Goal: Task Accomplishment & Management: Complete application form

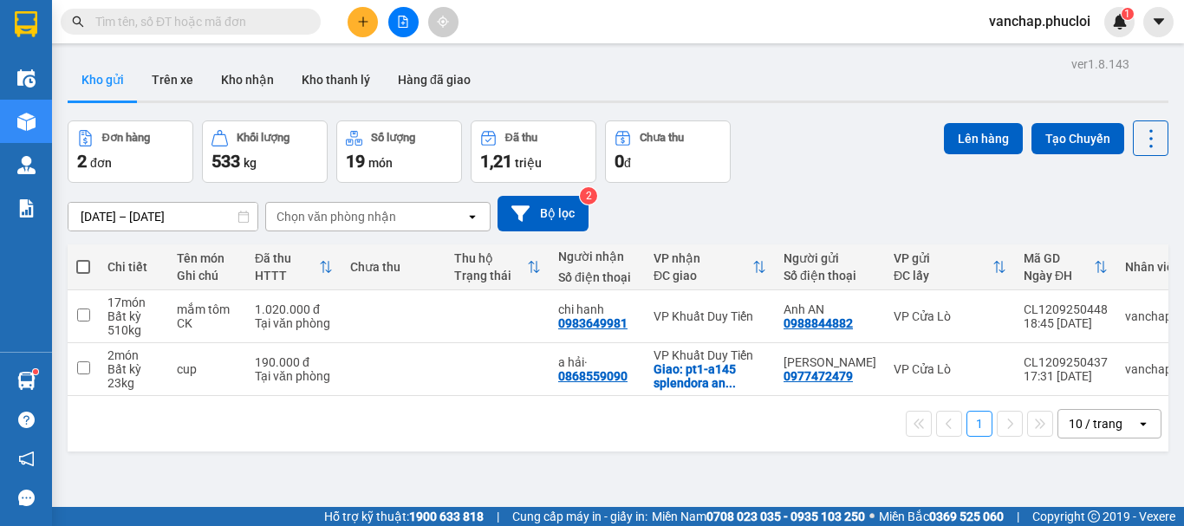
click at [360, 14] on button at bounding box center [362, 22] width 30 height 30
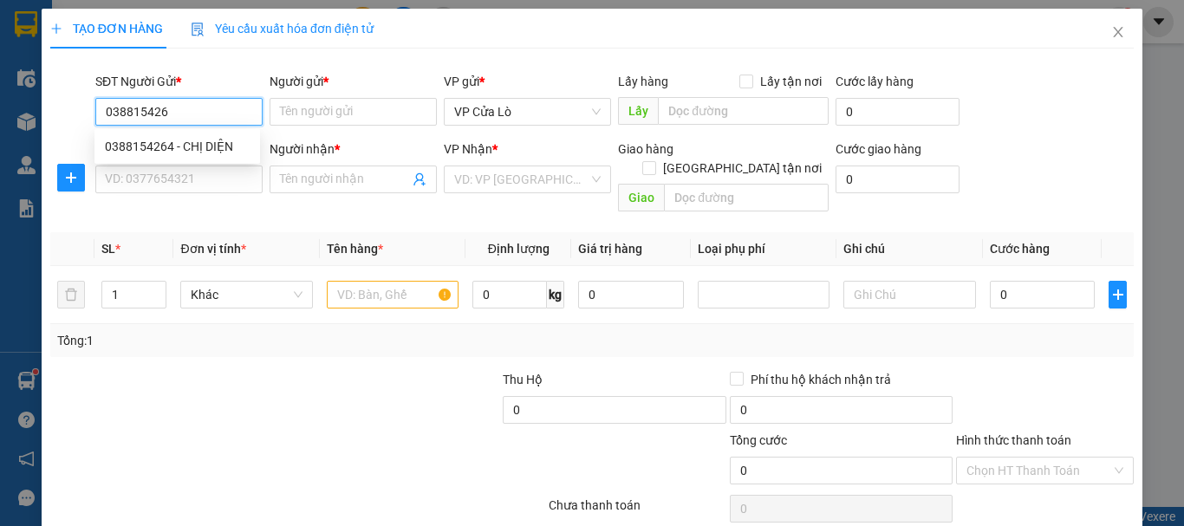
type input "0388154264"
click at [187, 146] on div "0388154264 - CHỊ DIỆN" at bounding box center [177, 146] width 145 height 19
type input "CHỊ DIỆN"
type input "0388154264"
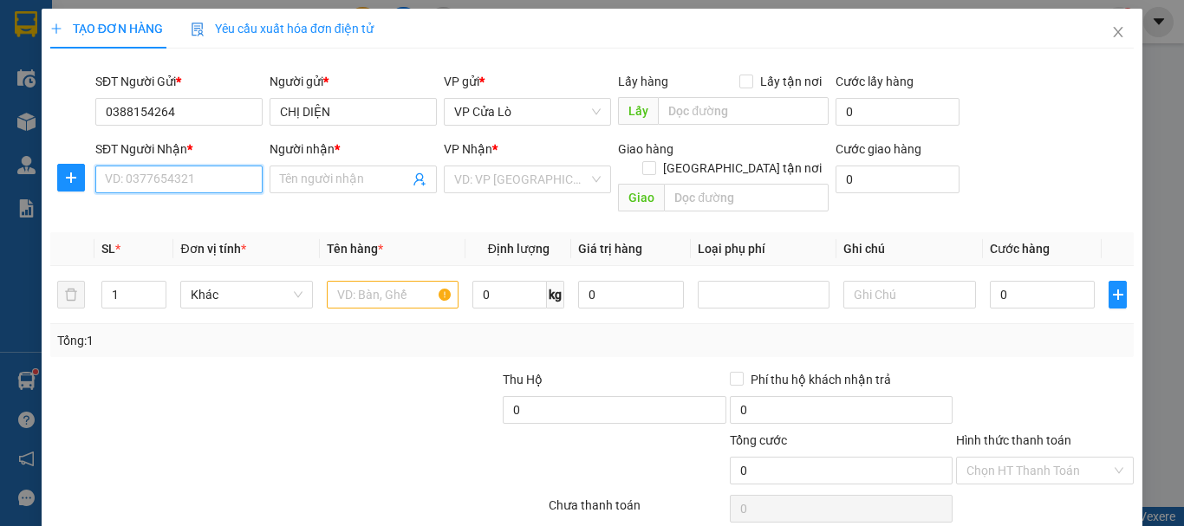
click at [190, 172] on input "SĐT Người Nhận *" at bounding box center [178, 179] width 167 height 28
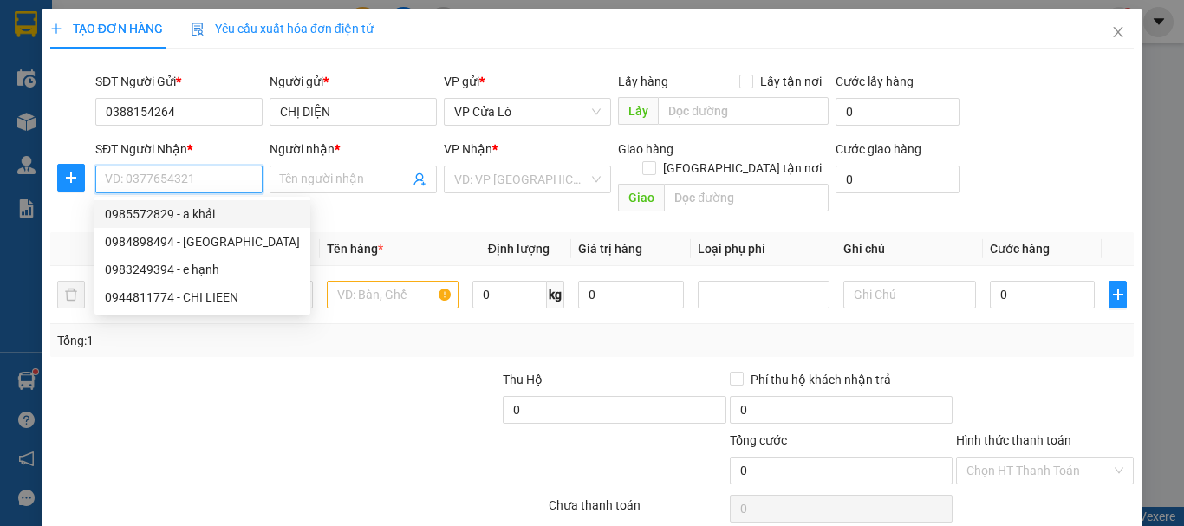
click at [218, 217] on div "0985572829 - a khải" at bounding box center [202, 213] width 195 height 19
type input "0985572829"
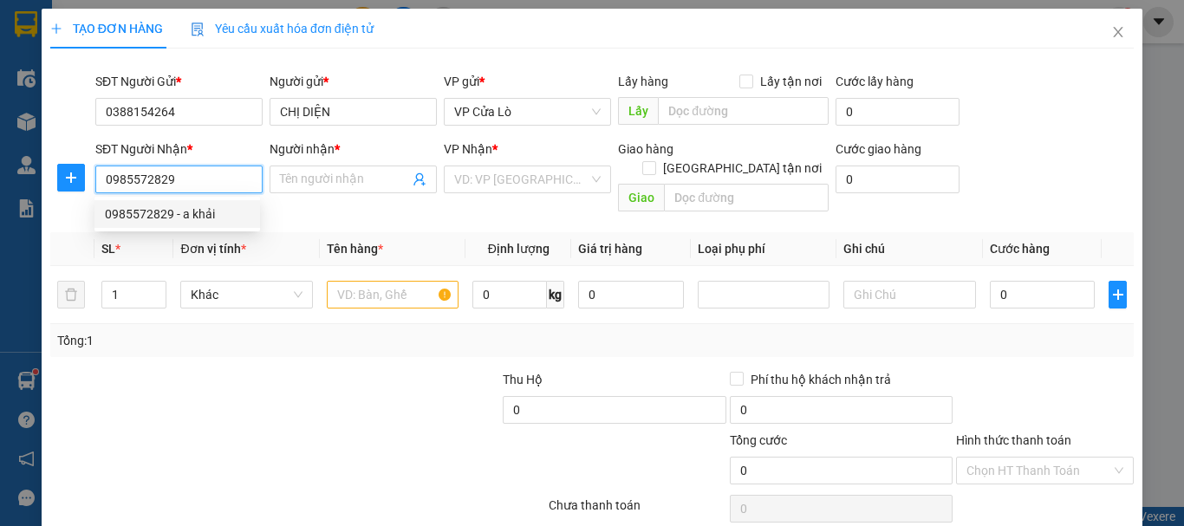
type input "a khải"
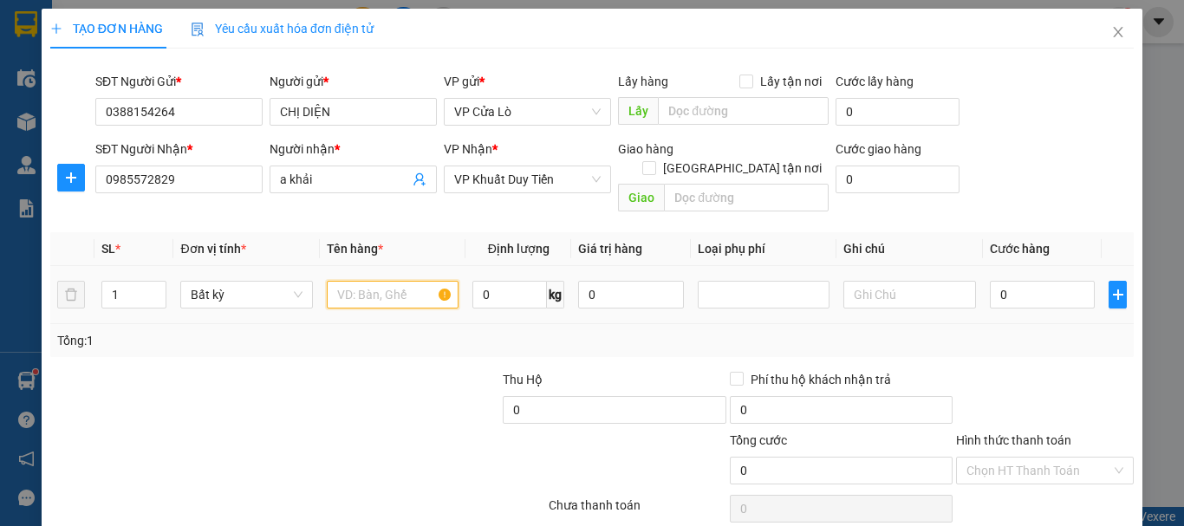
click at [359, 281] on input "text" at bounding box center [393, 295] width 132 height 28
type input "HẢI SẢN"
click at [499, 277] on span "0 kg" at bounding box center [518, 292] width 92 height 31
click at [486, 282] on input "0" at bounding box center [509, 295] width 75 height 28
type input "30"
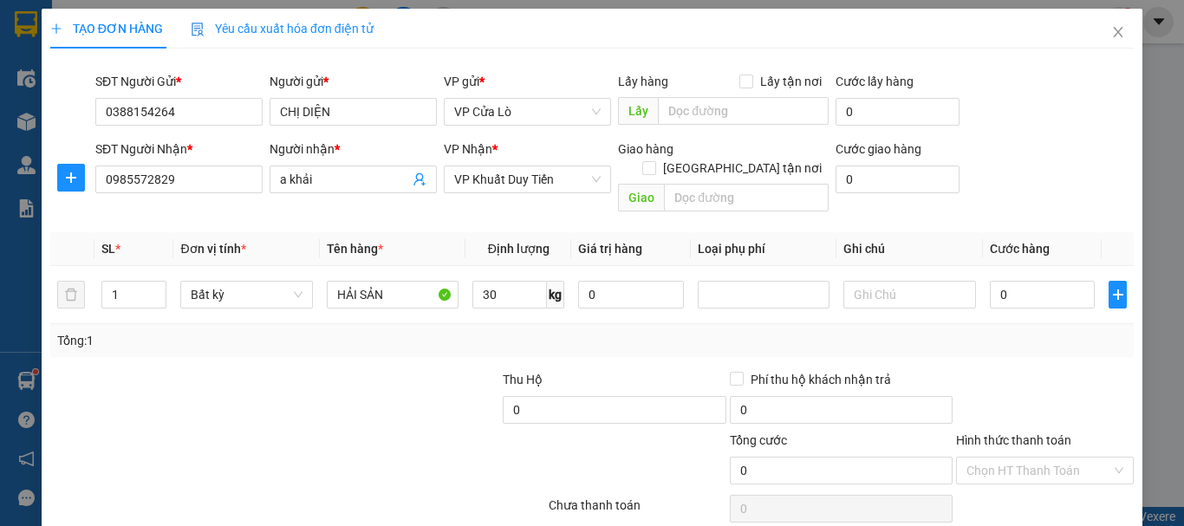
click at [398, 331] on div "Tổng: 1" at bounding box center [257, 340] width 401 height 19
type input "70.000"
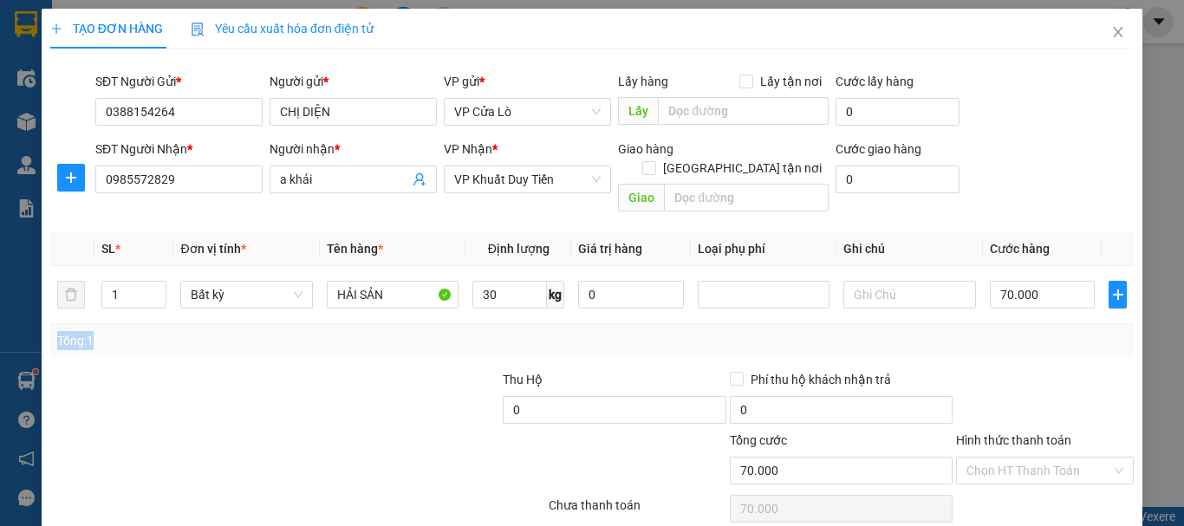
click at [398, 331] on div "Tổng: 1" at bounding box center [257, 340] width 401 height 19
click at [996, 281] on input "70.000" at bounding box center [1043, 295] width 106 height 28
click at [997, 281] on input "70.000" at bounding box center [1043, 295] width 106 height 28
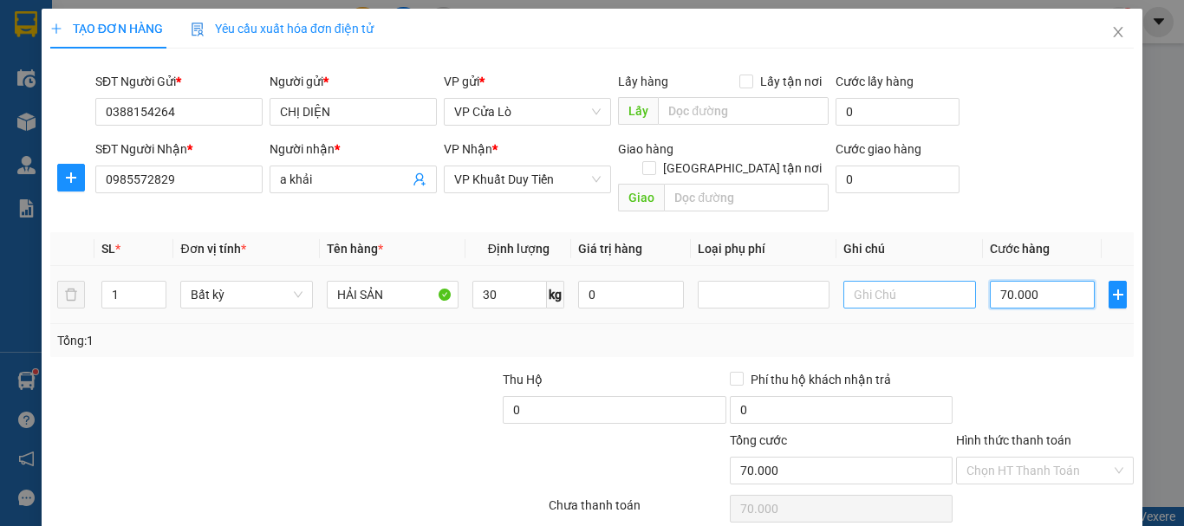
type input "0.000"
type input "0"
type input "90.000"
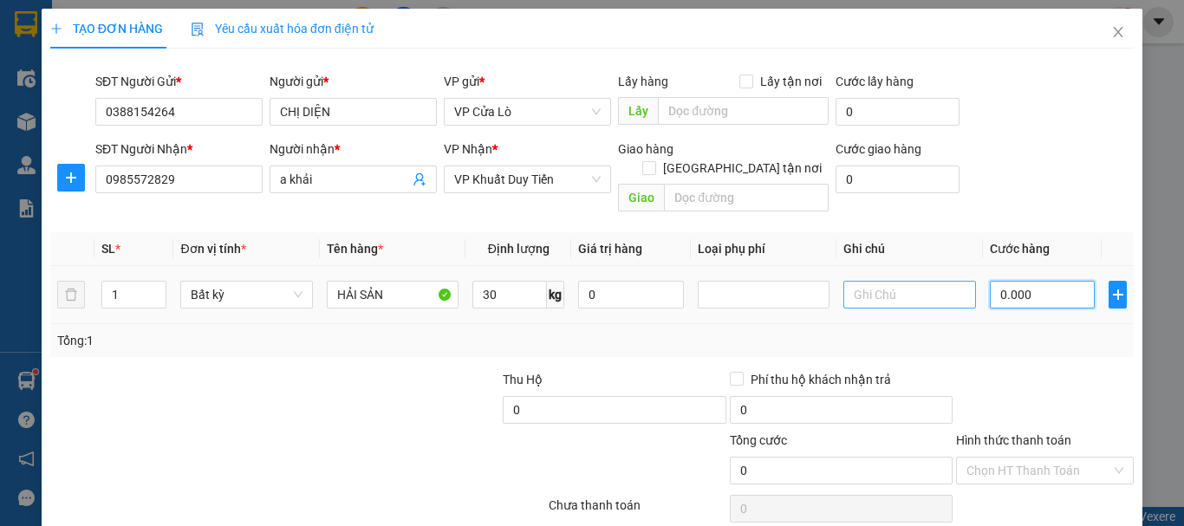
type input "90.000"
click at [135, 282] on input "1" at bounding box center [134, 295] width 64 height 26
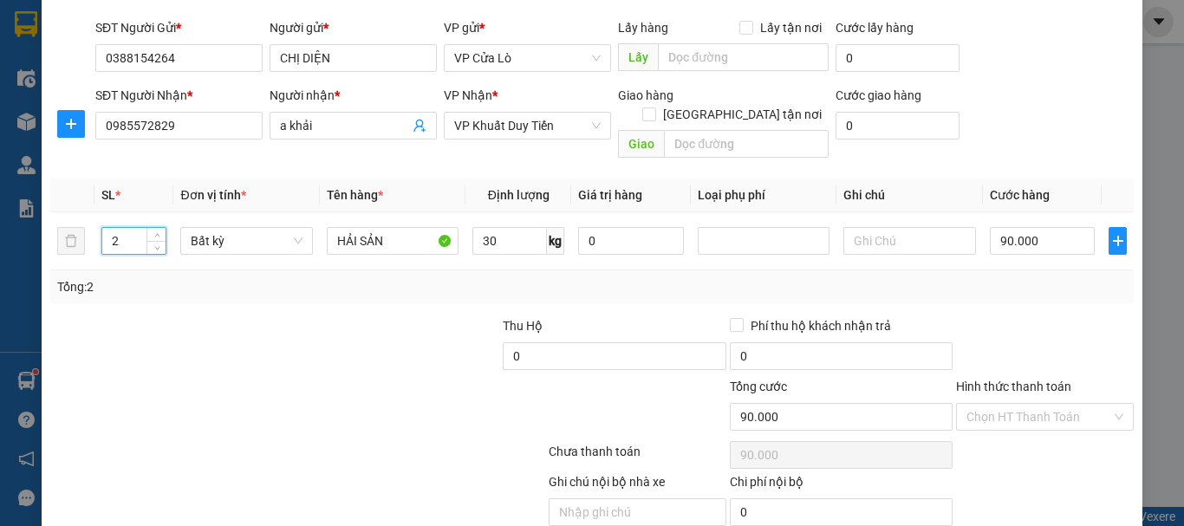
scroll to position [109, 0]
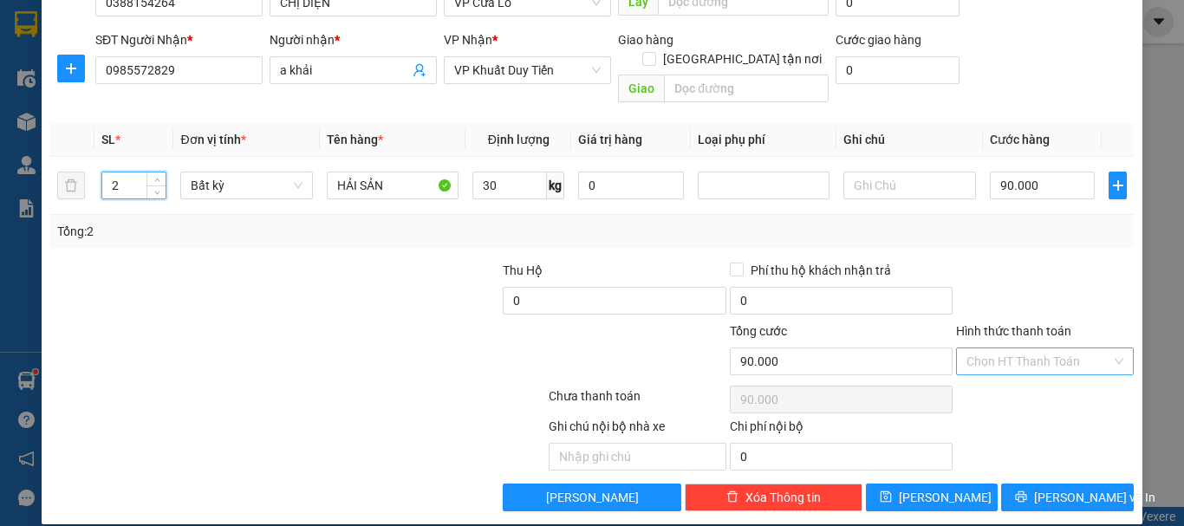
click at [1100, 347] on div "Chọn HT Thanh Toán" at bounding box center [1045, 361] width 178 height 28
type input "2"
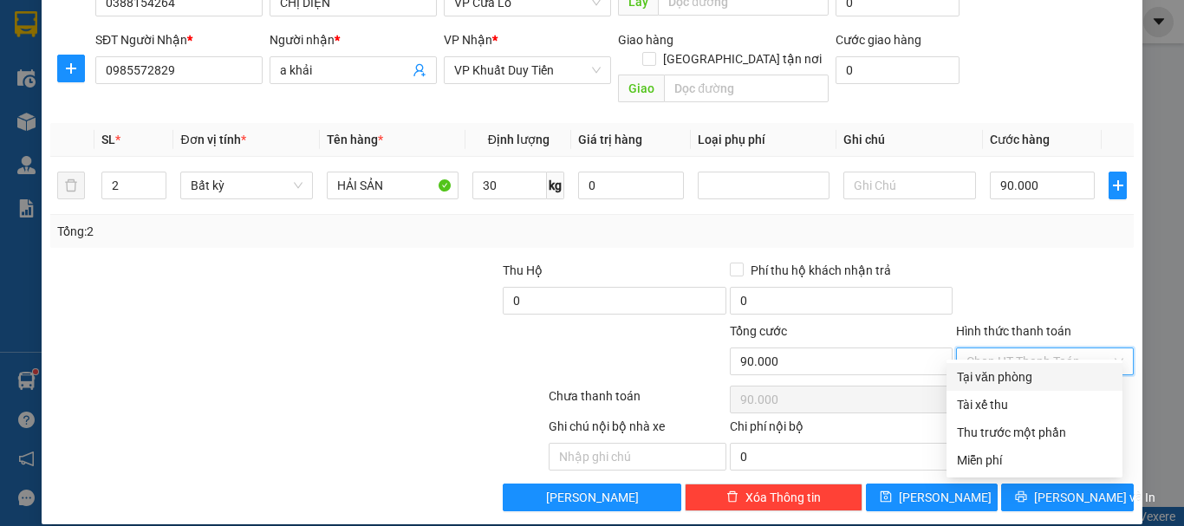
type input "70.000"
click at [1024, 376] on div "Tại văn phòng" at bounding box center [1034, 376] width 155 height 19
type input "0"
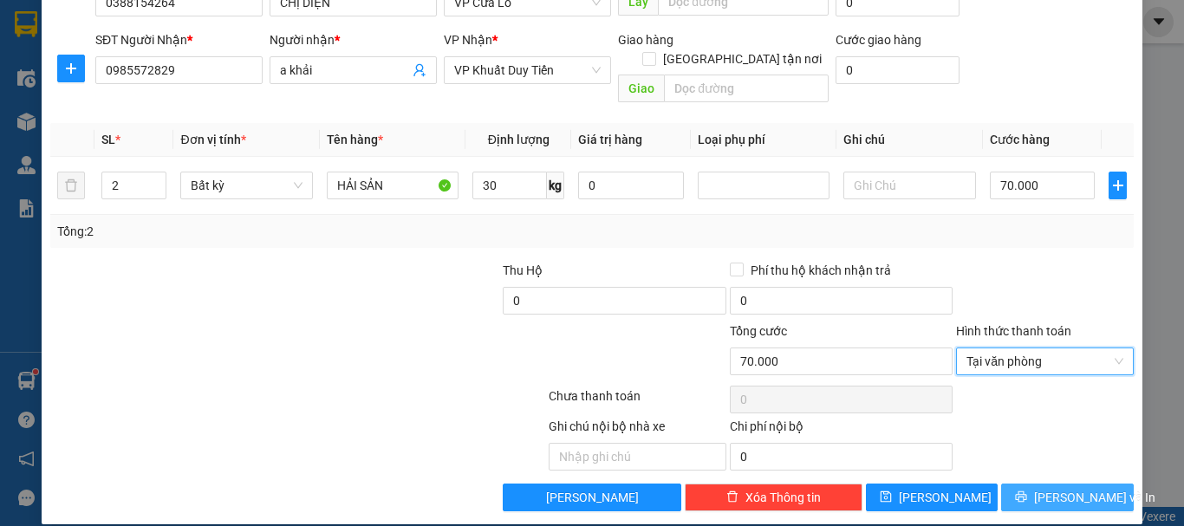
click at [1016, 483] on button "[PERSON_NAME] và In" at bounding box center [1067, 497] width 133 height 28
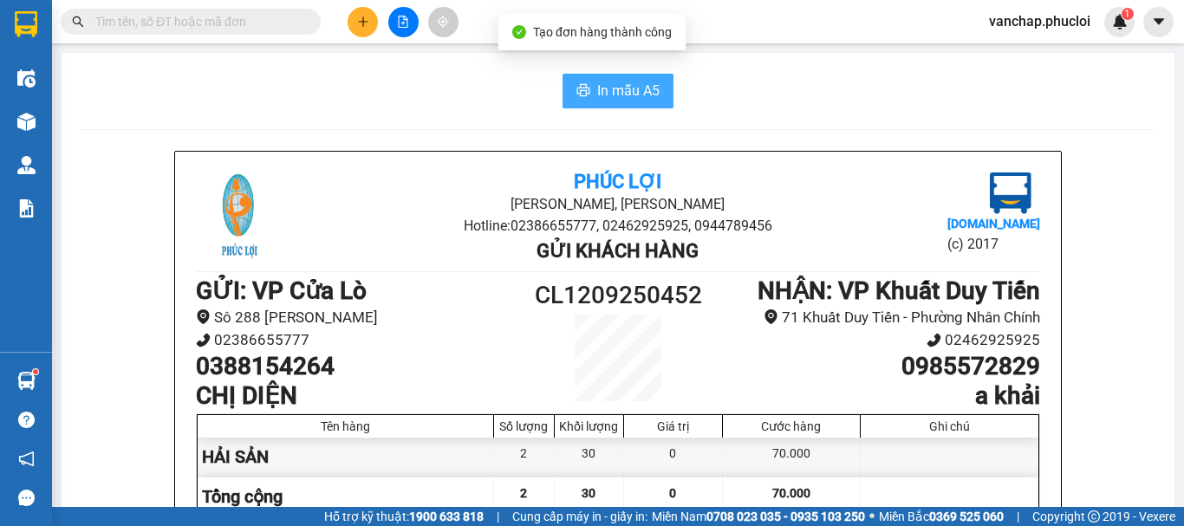
drag, startPoint x: 601, startPoint y: 97, endPoint x: 790, endPoint y: 234, distance: 233.3
click at [601, 96] on span "In mẫu A5" at bounding box center [628, 91] width 62 height 22
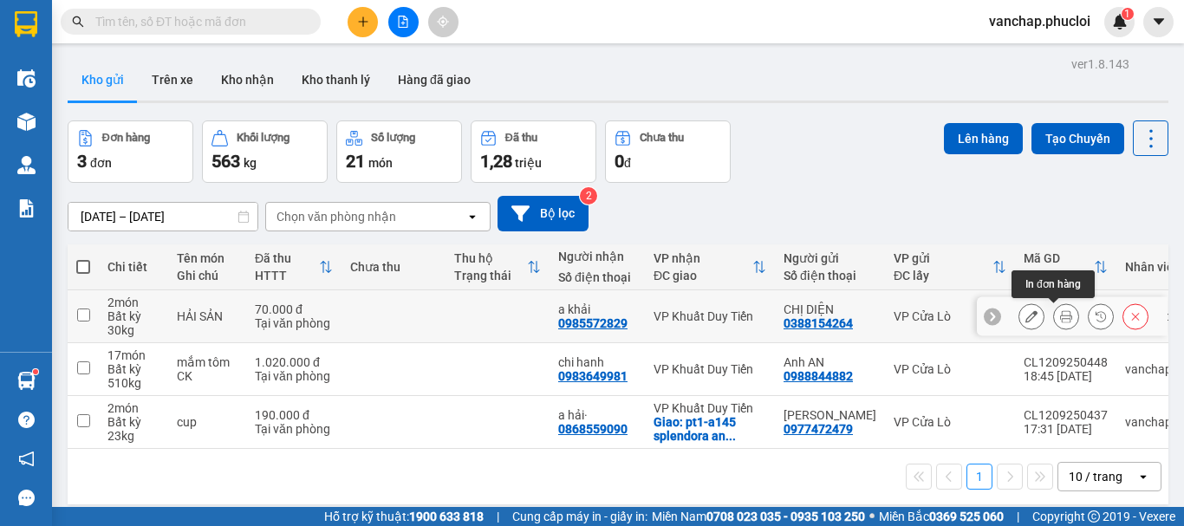
click at [1060, 319] on icon at bounding box center [1066, 316] width 12 height 12
click at [1025, 314] on icon at bounding box center [1031, 316] width 12 height 12
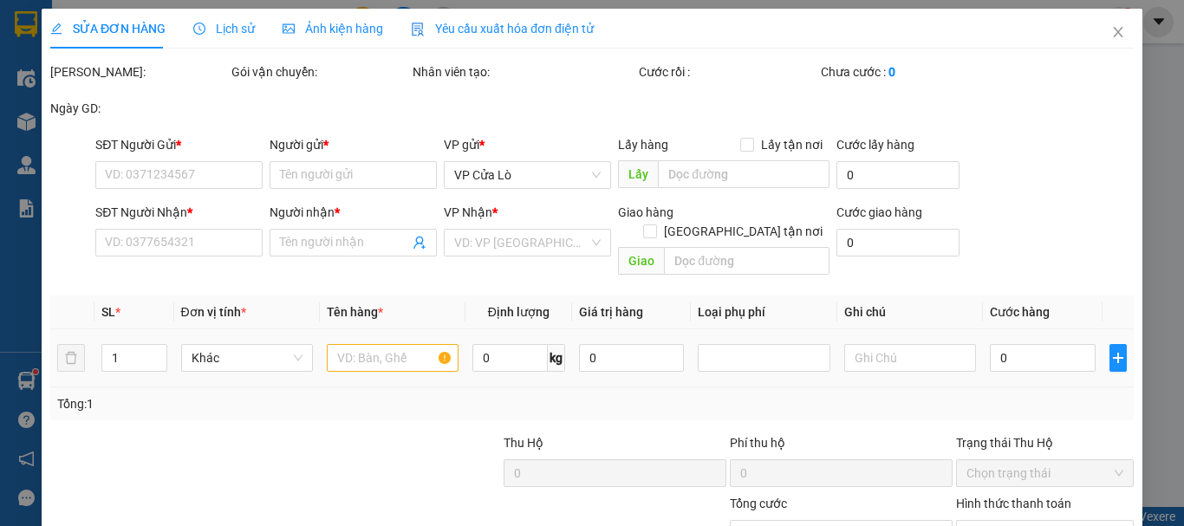
type input "0388154264"
type input "CHỊ DIỆN"
type input "0985572829"
type input "a khải"
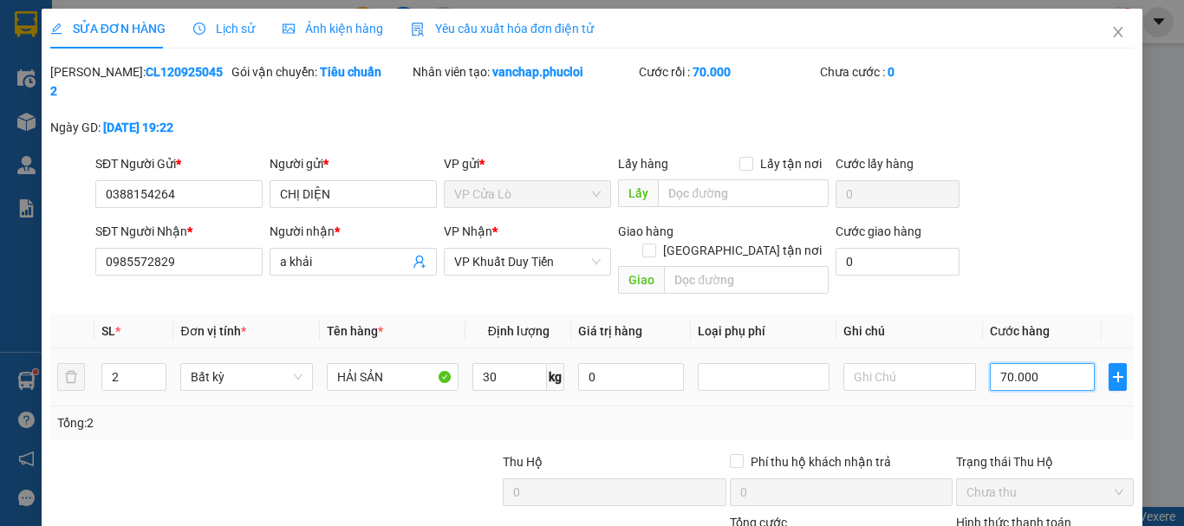
click at [994, 363] on input "70.000" at bounding box center [1043, 377] width 106 height 28
click at [992, 363] on input "70.000" at bounding box center [1043, 377] width 106 height 28
type input "0"
type input "0.000"
type input "90.000"
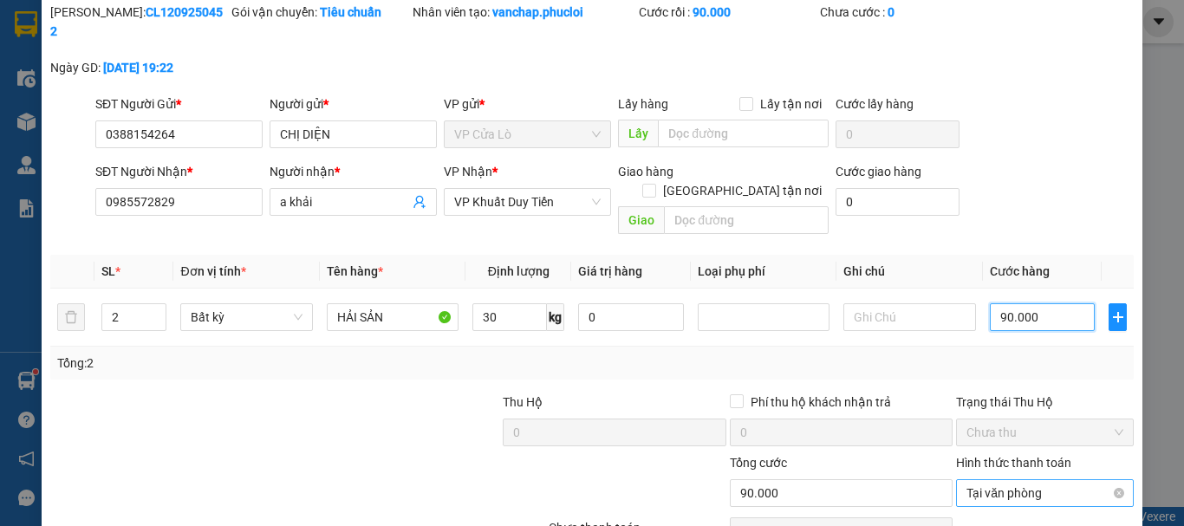
scroll to position [172, 0]
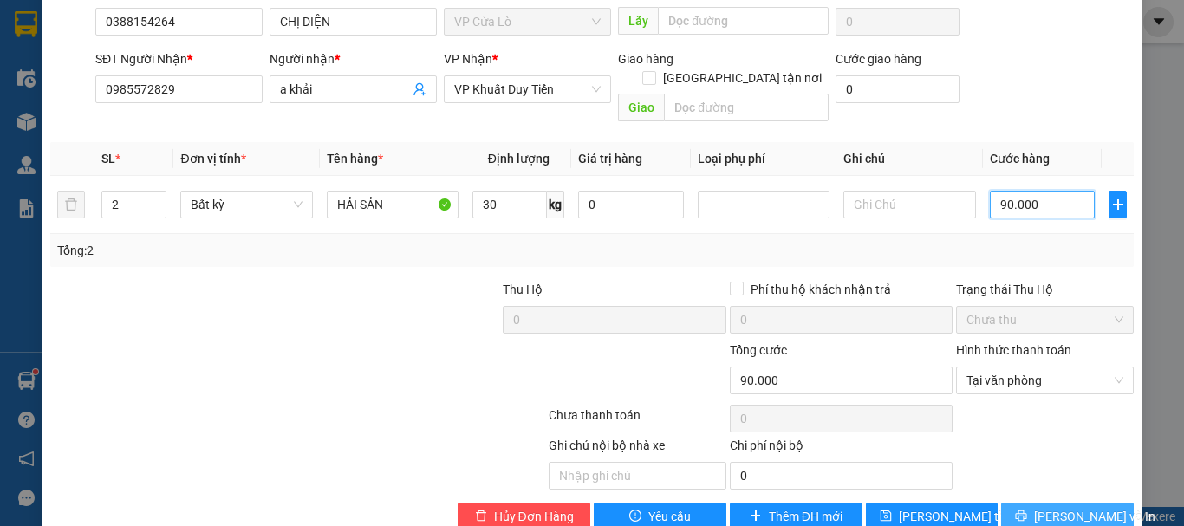
type input "90.000"
click at [1077, 507] on span "[PERSON_NAME] và In" at bounding box center [1094, 516] width 121 height 19
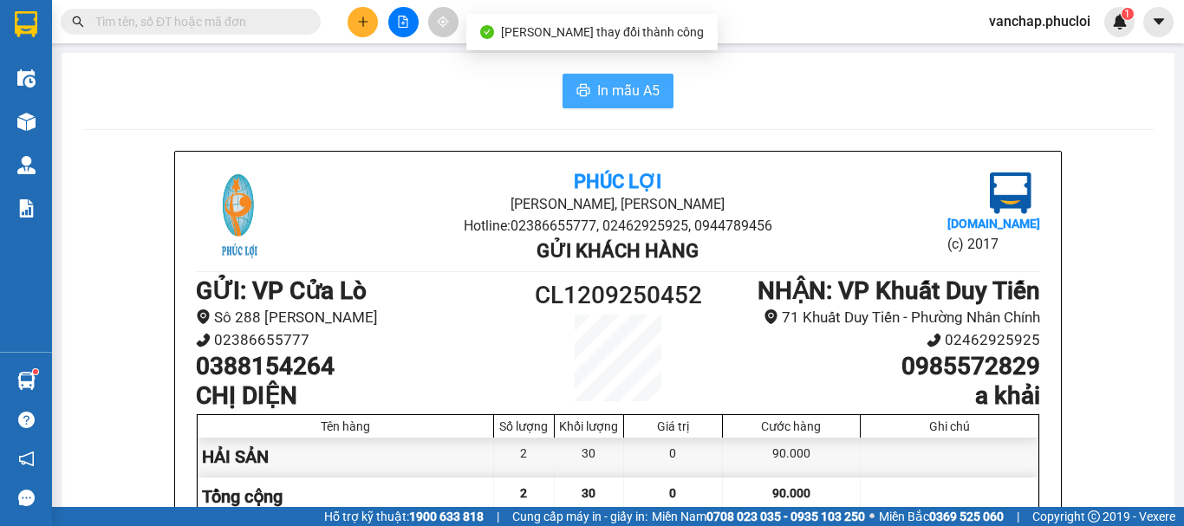
click at [620, 91] on span "In mẫu A5" at bounding box center [628, 91] width 62 height 22
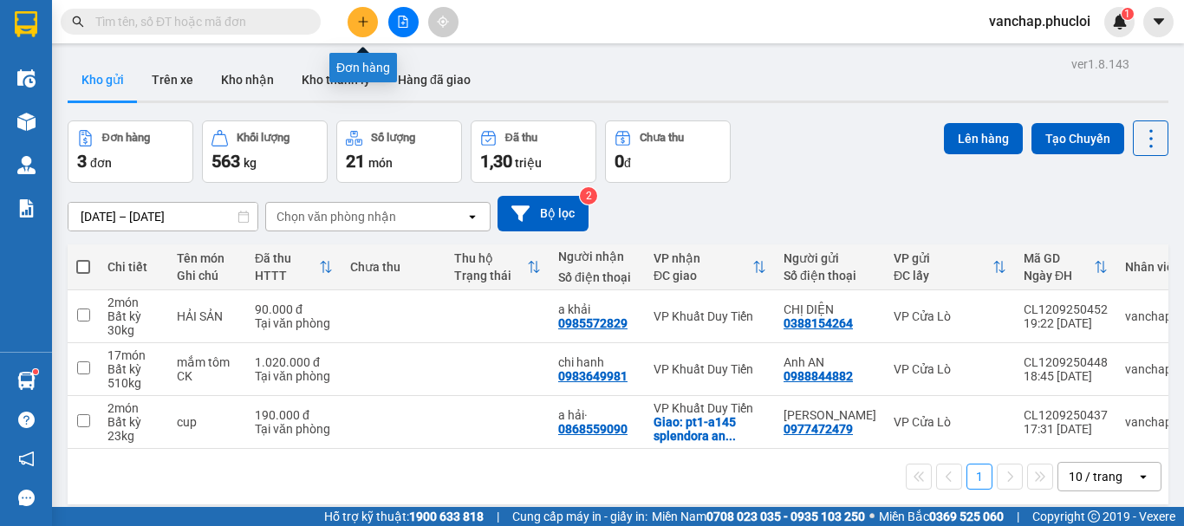
click at [360, 21] on icon "plus" at bounding box center [363, 22] width 12 height 12
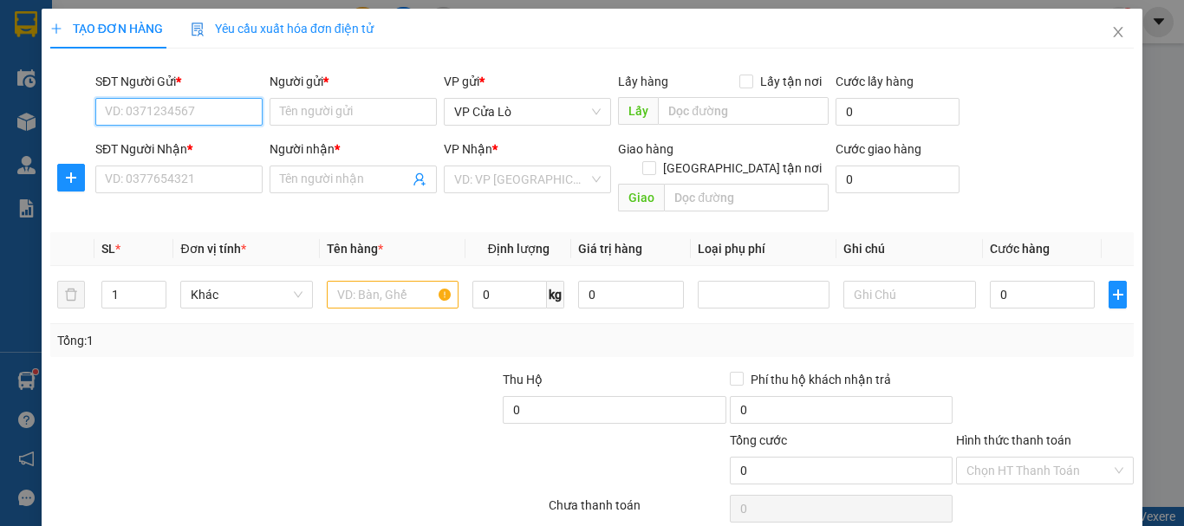
click at [223, 107] on input "SĐT Người Gửi *" at bounding box center [178, 112] width 167 height 28
type input "0387007186"
click at [208, 150] on div "0387007186 - CHÚ NÔNG" at bounding box center [177, 146] width 145 height 19
type input "CHÚ NÔNG"
type input "0387007186"
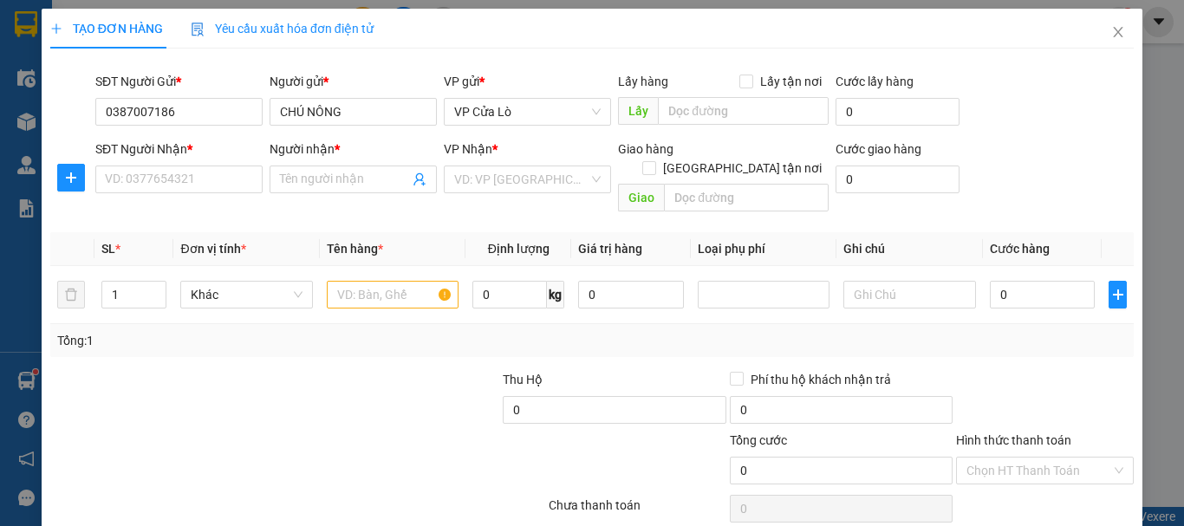
click at [217, 195] on div "SĐT Người Nhận * VD: 0377654321" at bounding box center [178, 170] width 167 height 61
click at [218, 182] on input "SĐT Người Nhận *" at bounding box center [178, 179] width 167 height 28
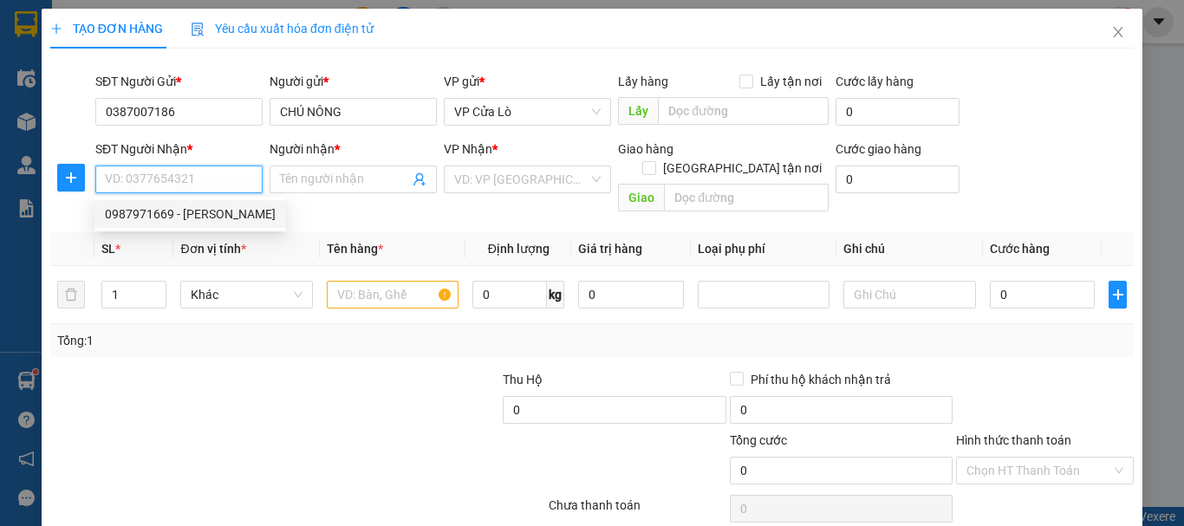
click at [214, 219] on div "0987971669 - [PERSON_NAME]" at bounding box center [190, 213] width 171 height 19
type input "0987971669"
type input "A Lộc"
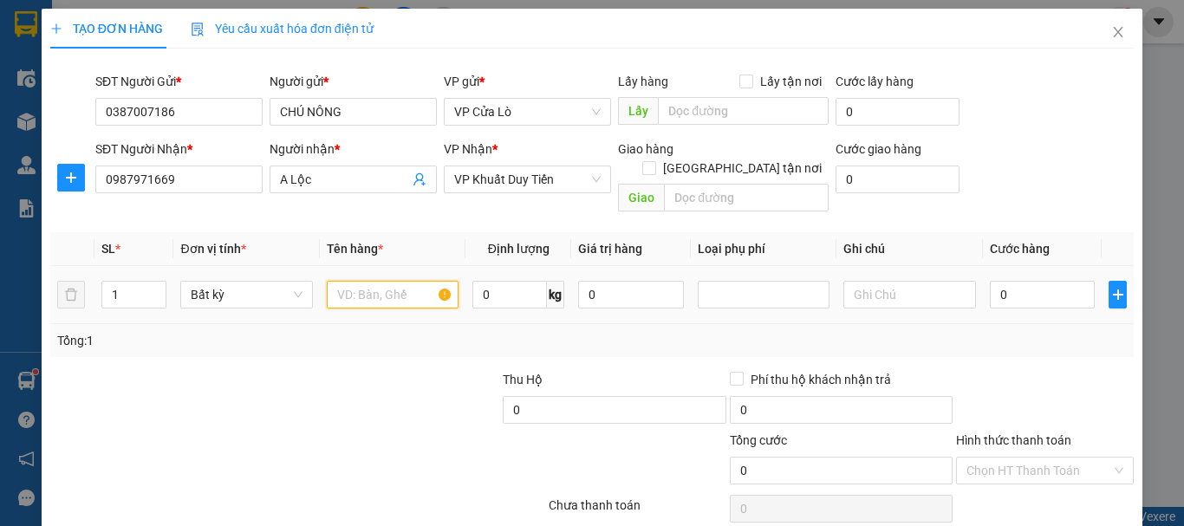
click at [360, 281] on input "text" at bounding box center [393, 295] width 132 height 28
type input "THỰC PHẨM"
click at [497, 281] on input "0" at bounding box center [509, 295] width 75 height 28
type input "18"
click at [217, 380] on div at bounding box center [162, 400] width 226 height 61
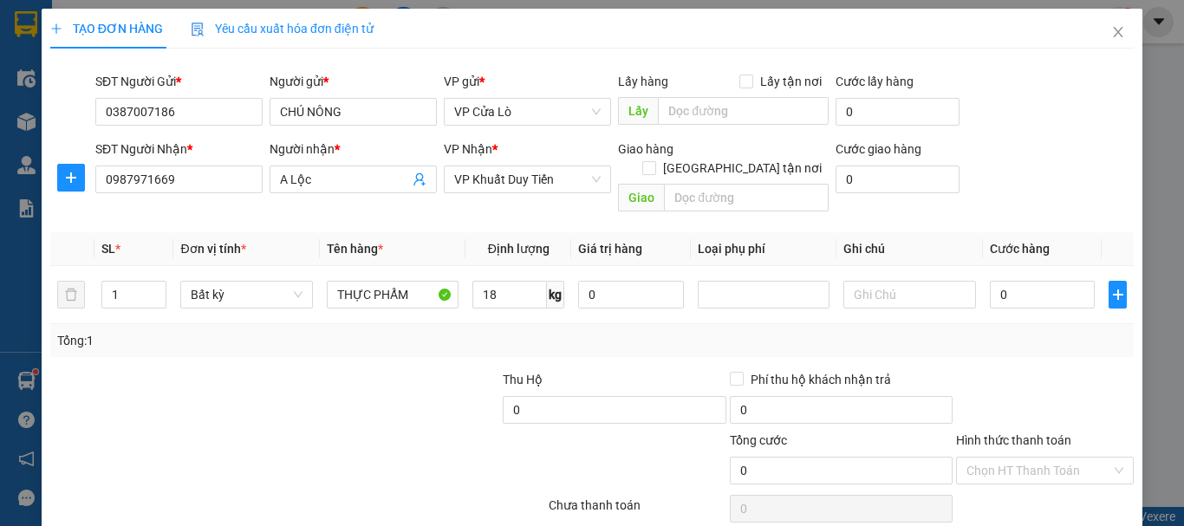
click at [217, 380] on div at bounding box center [162, 400] width 226 height 61
type input "50.000"
click at [1045, 458] on input "Hình thức thanh toán" at bounding box center [1038, 471] width 145 height 26
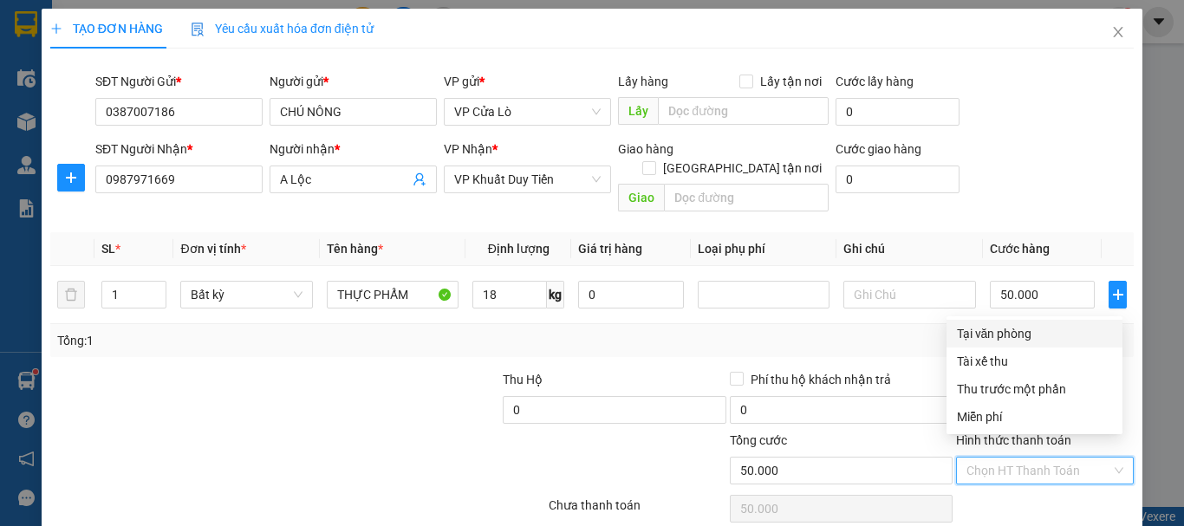
click at [1029, 332] on div "Tại văn phòng" at bounding box center [1034, 333] width 155 height 19
type input "0"
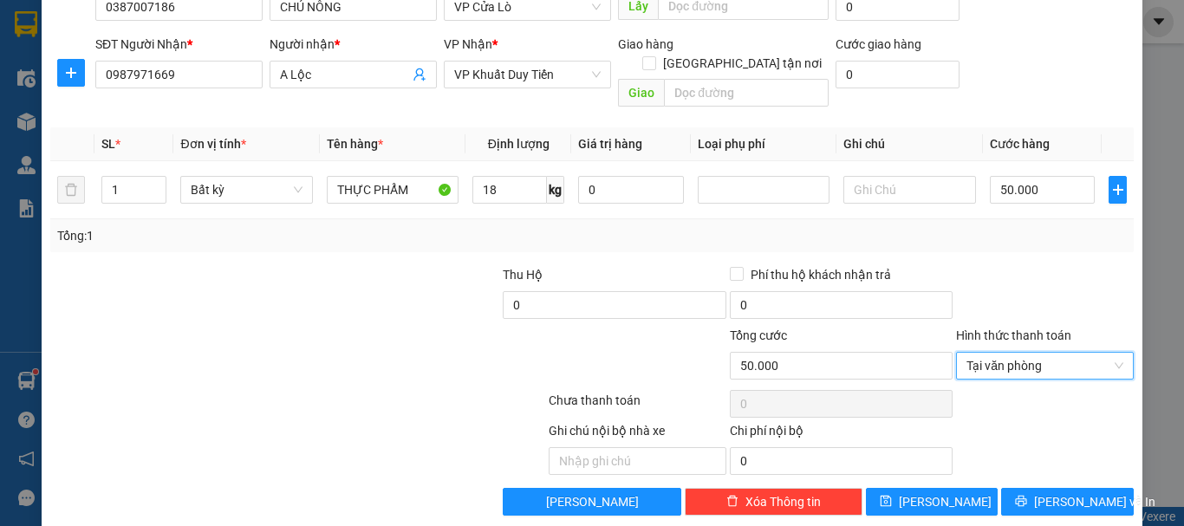
scroll to position [109, 0]
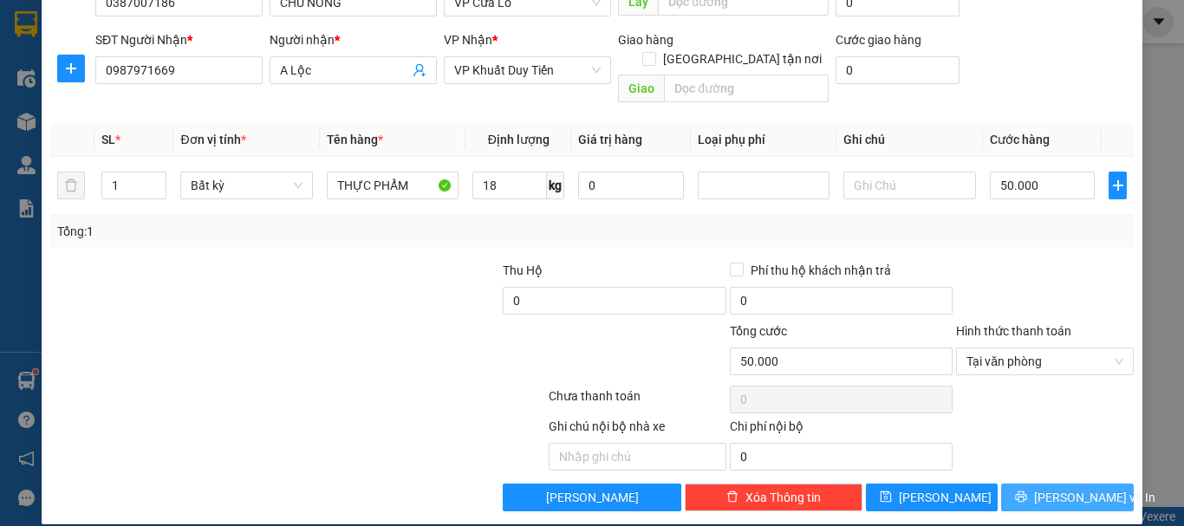
click at [1027, 490] on icon "printer" at bounding box center [1021, 496] width 12 height 12
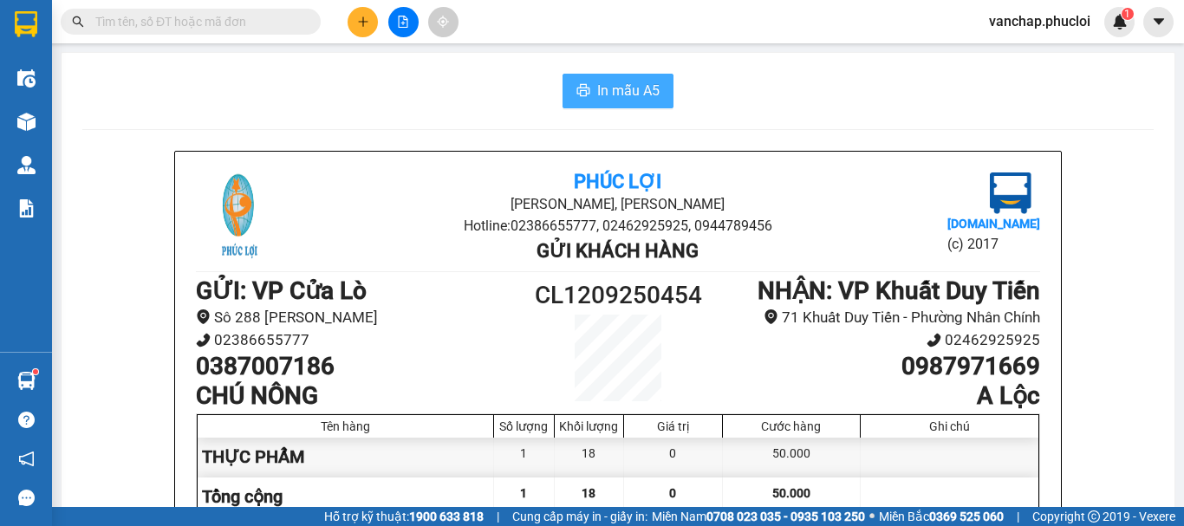
click at [625, 93] on span "In mẫu A5" at bounding box center [628, 91] width 62 height 22
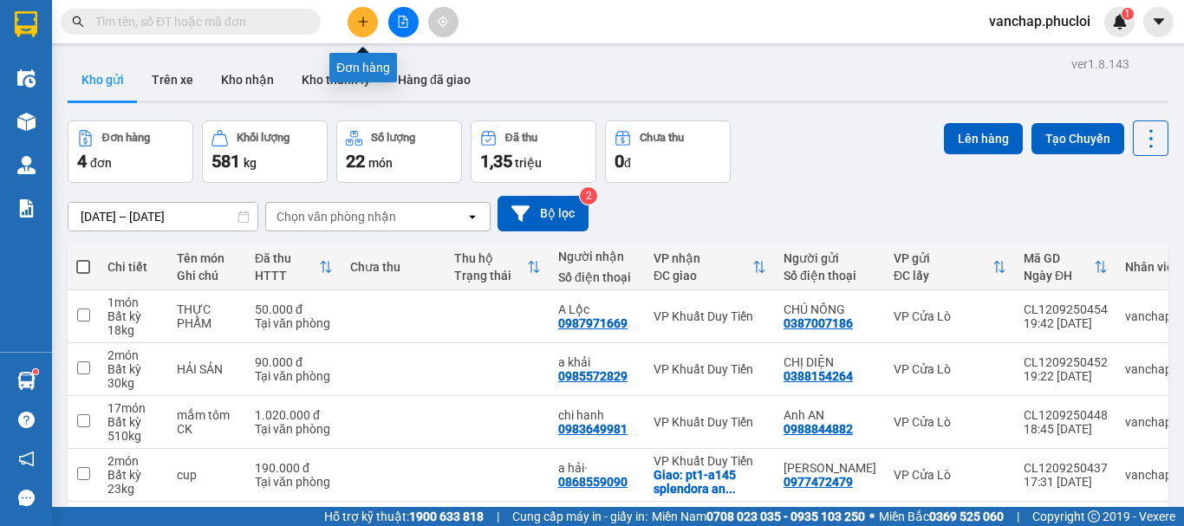
click at [358, 29] on button at bounding box center [362, 22] width 30 height 30
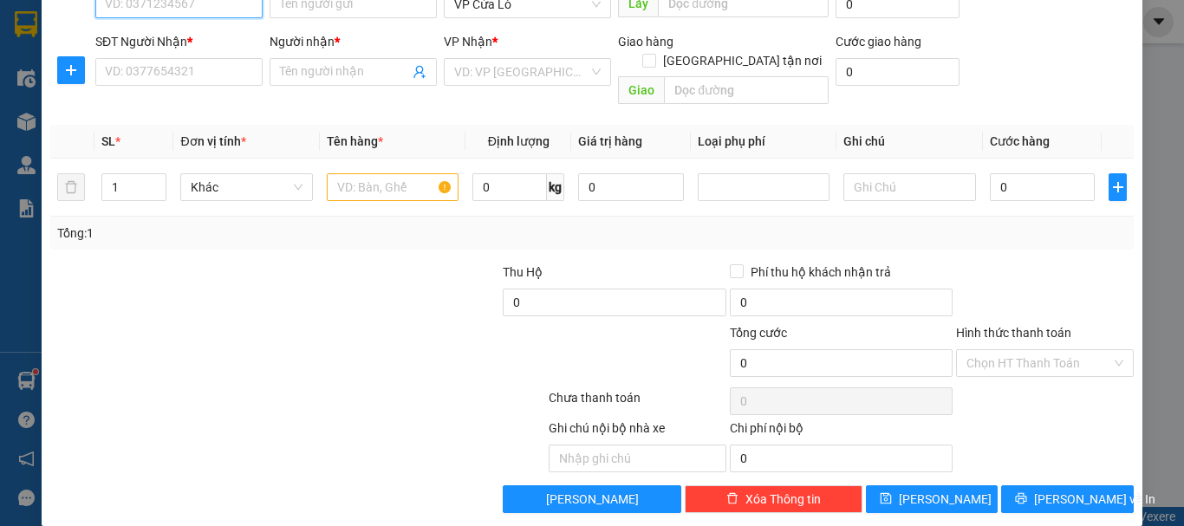
scroll to position [109, 0]
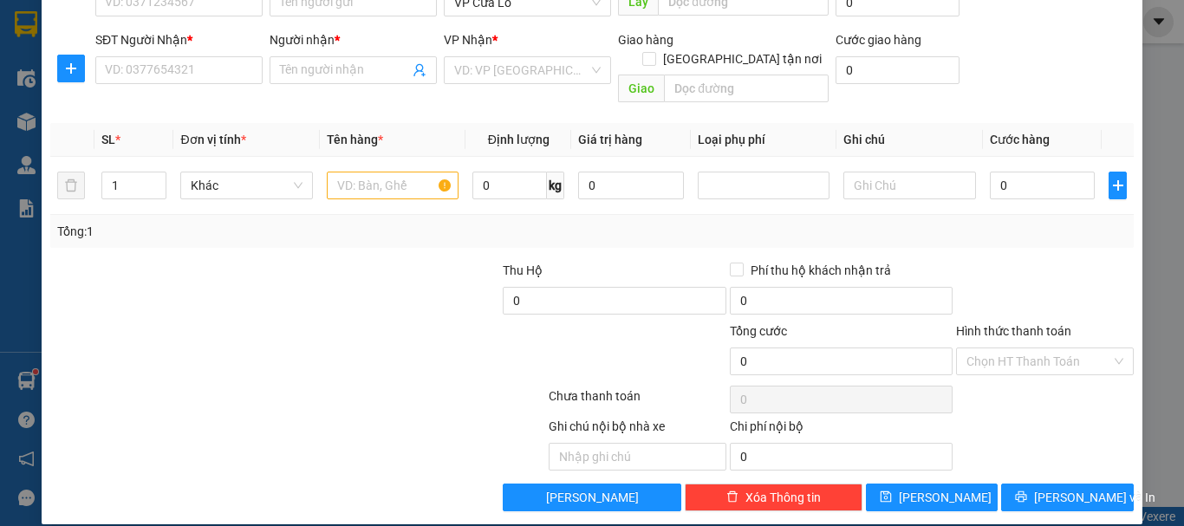
click at [483, 426] on div at bounding box center [456, 444] width 181 height 54
click at [577, 443] on input "text" at bounding box center [637, 457] width 178 height 28
click at [433, 392] on div at bounding box center [298, 399] width 498 height 35
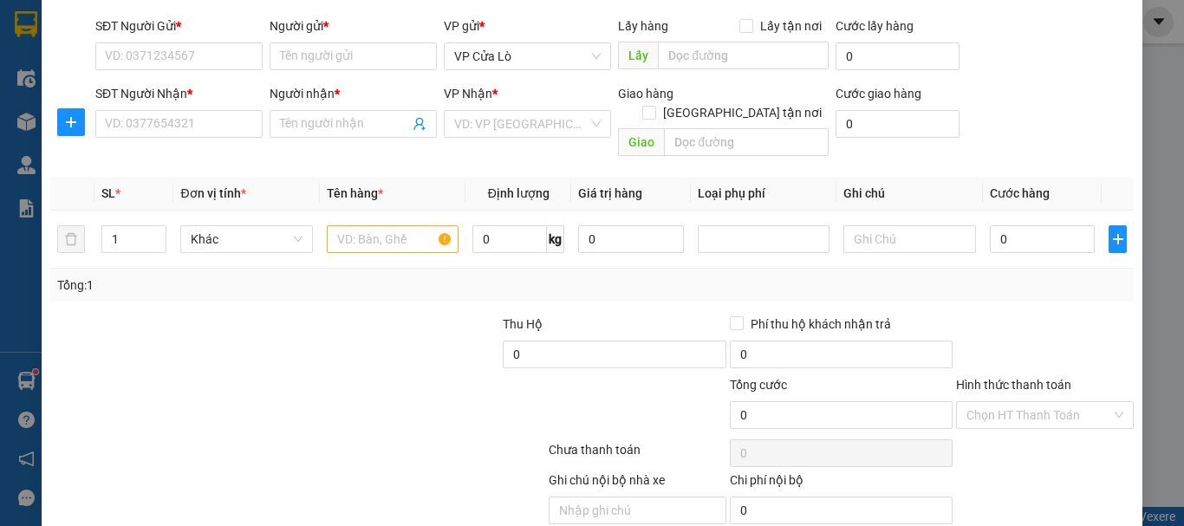
scroll to position [0, 0]
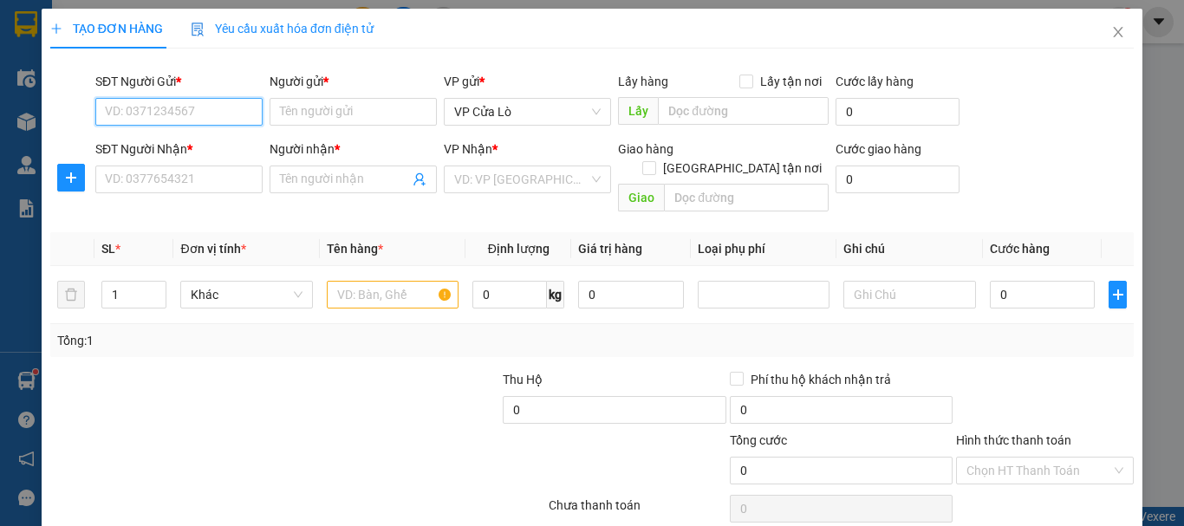
drag, startPoint x: 191, startPoint y: 106, endPoint x: 695, endPoint y: 24, distance: 510.8
click at [198, 106] on input "SĐT Người Gửi *" at bounding box center [178, 112] width 167 height 28
type input "0974336658"
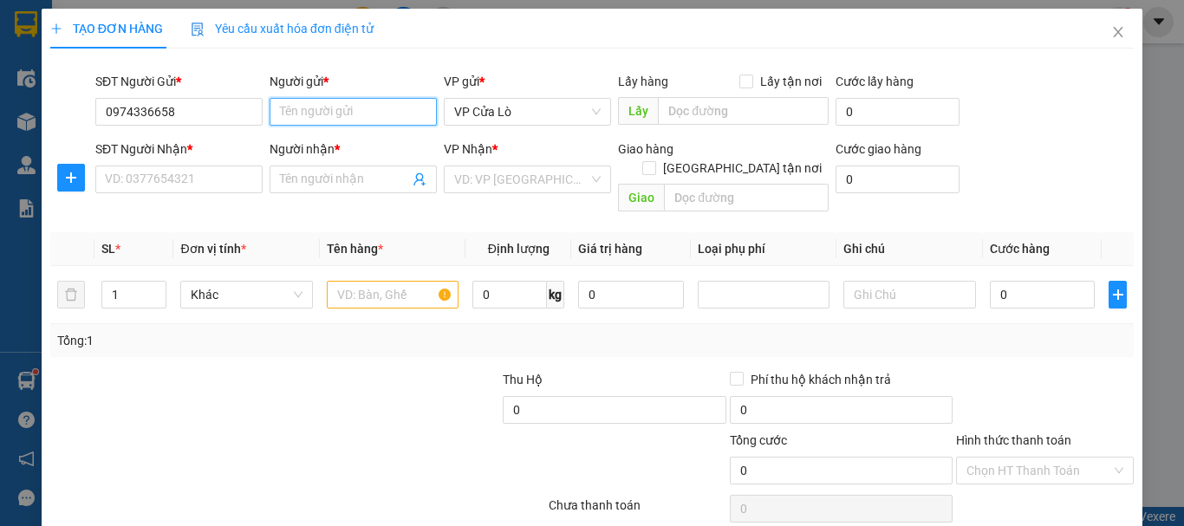
click at [304, 113] on input "Người gửi *" at bounding box center [352, 112] width 167 height 28
type input "C HIỀN"
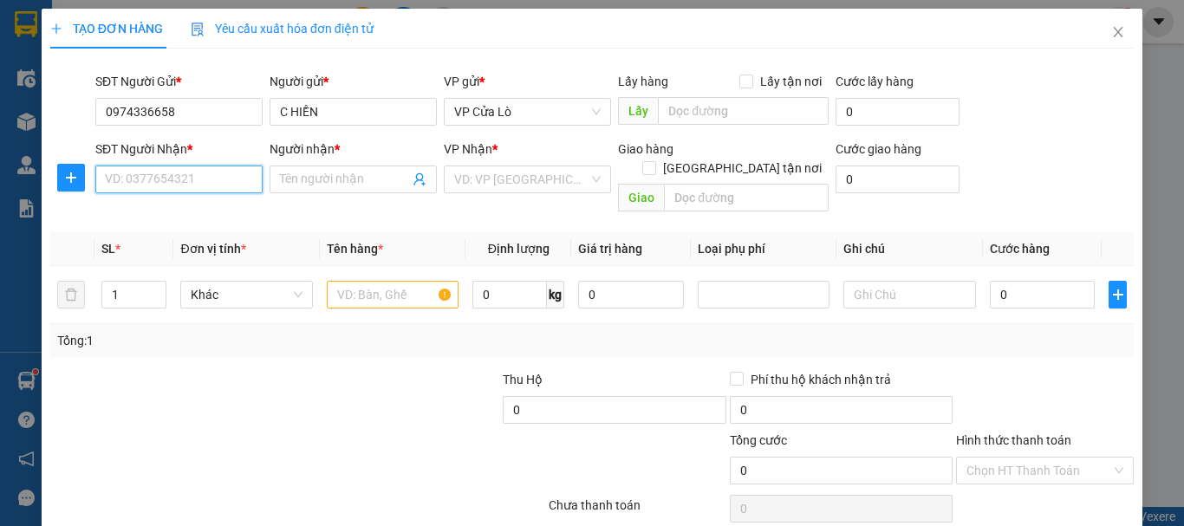
drag, startPoint x: 178, startPoint y: 180, endPoint x: 248, endPoint y: 154, distance: 74.0
click at [194, 180] on input "SĐT Người Nhận *" at bounding box center [178, 179] width 167 height 28
type input "0982344689"
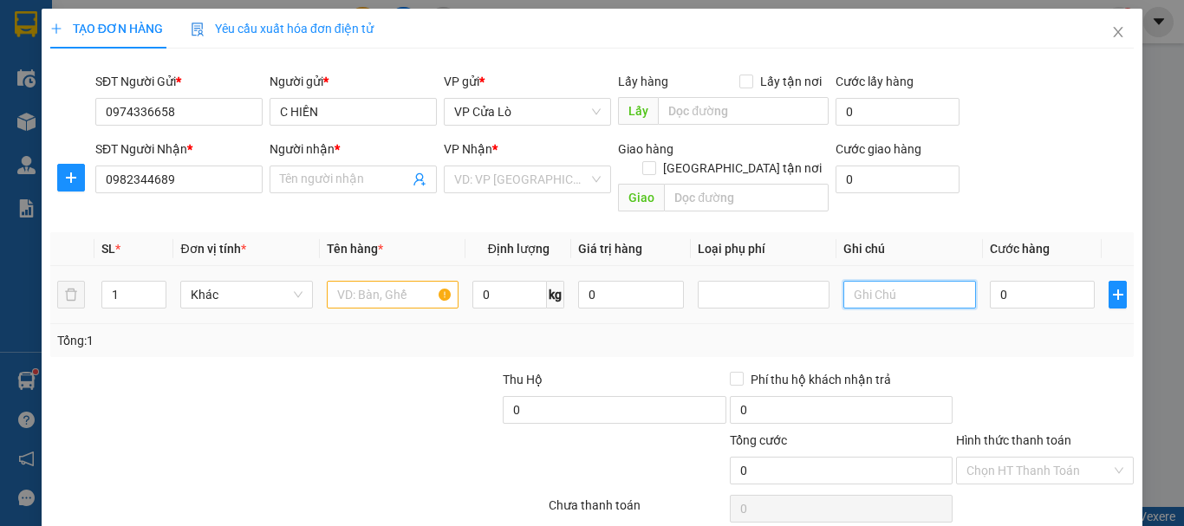
click at [857, 281] on input "text" at bounding box center [909, 295] width 132 height 28
type input "0389659596"
drag, startPoint x: 295, startPoint y: 187, endPoint x: 506, endPoint y: 101, distance: 228.5
click at [299, 186] on input "Người nhận *" at bounding box center [344, 179] width 129 height 19
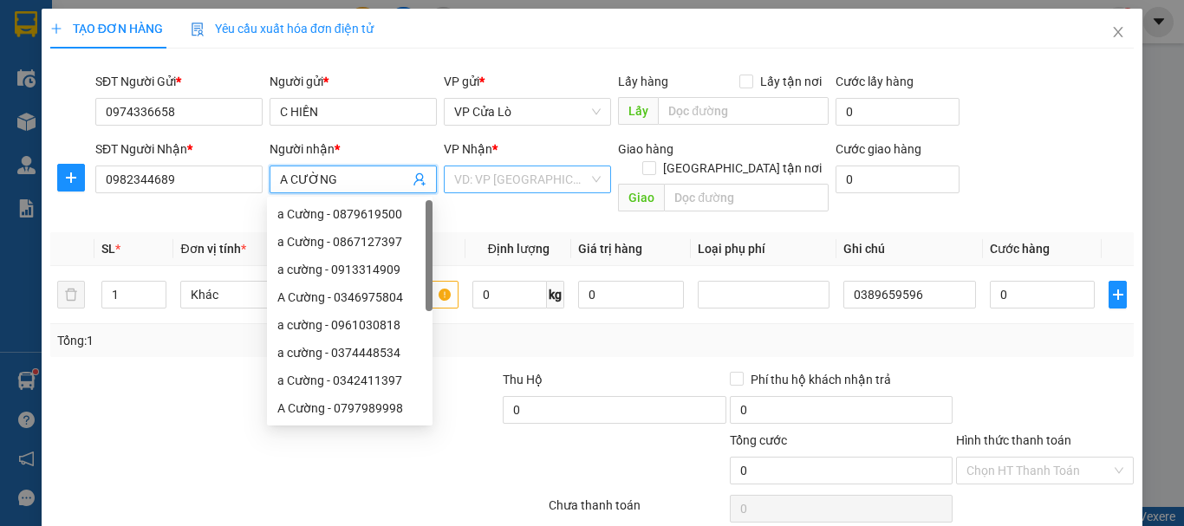
type input "A CƯỜNG"
click at [526, 172] on input "search" at bounding box center [521, 179] width 134 height 26
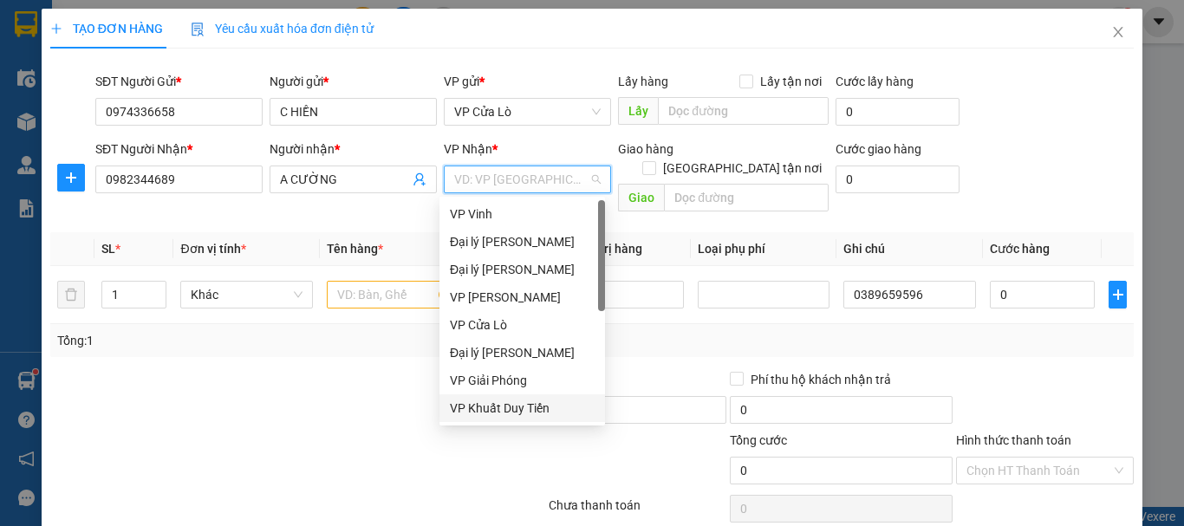
click at [531, 406] on div "VP Khuất Duy Tiến" at bounding box center [522, 408] width 145 height 19
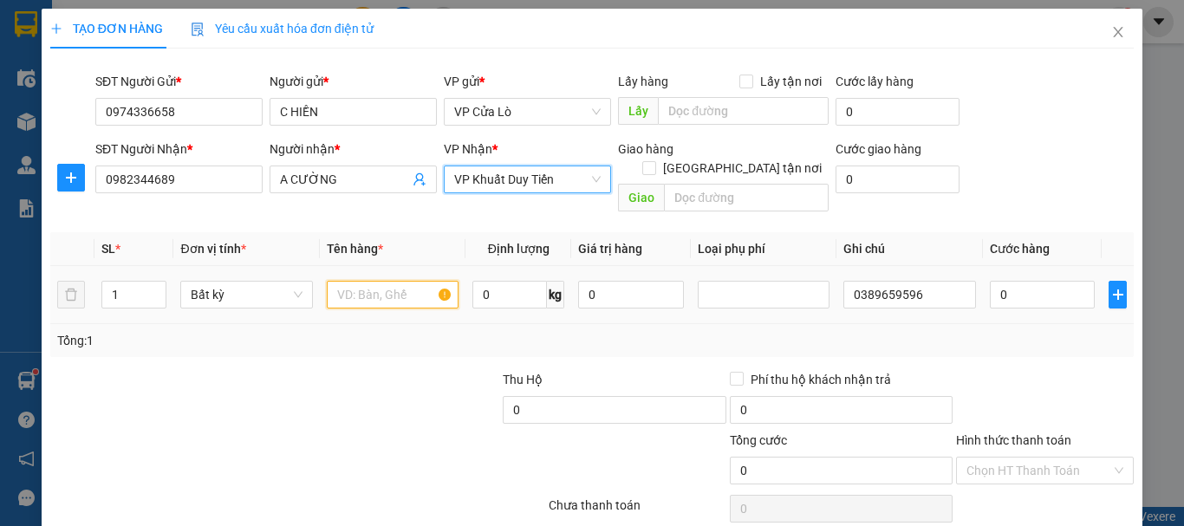
drag, startPoint x: 339, startPoint y: 276, endPoint x: 379, endPoint y: 276, distance: 39.9
click at [352, 281] on input "text" at bounding box center [393, 295] width 132 height 28
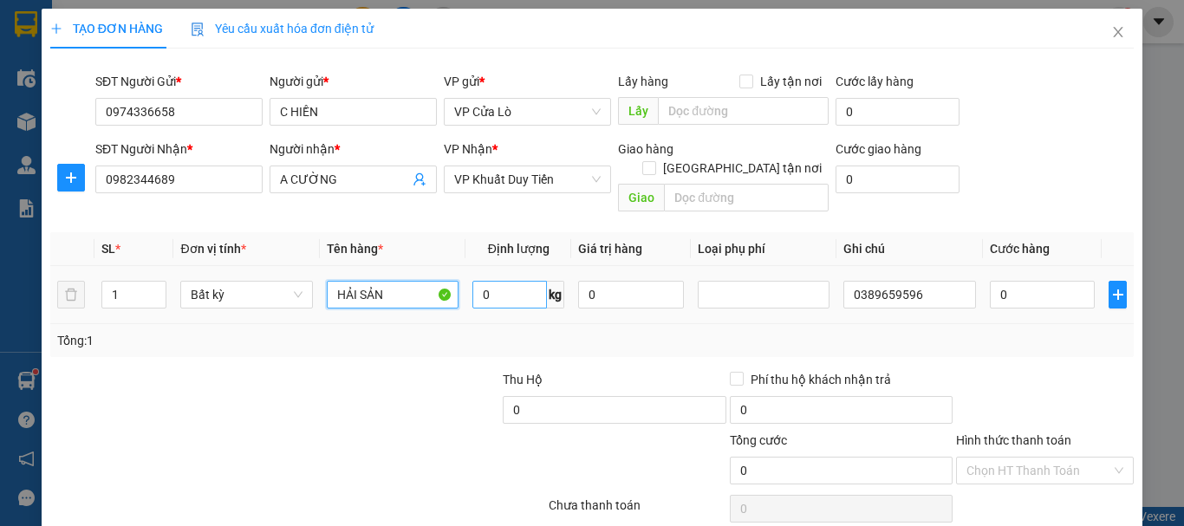
type input "HẢI SẢN"
click at [514, 286] on input "0" at bounding box center [509, 295] width 75 height 28
type input "20"
click at [380, 345] on div "Transit Pickup Surcharge Ids Transit Deliver Surcharge Ids Transit Deliver Surc…" at bounding box center [591, 341] width 1083 height 558
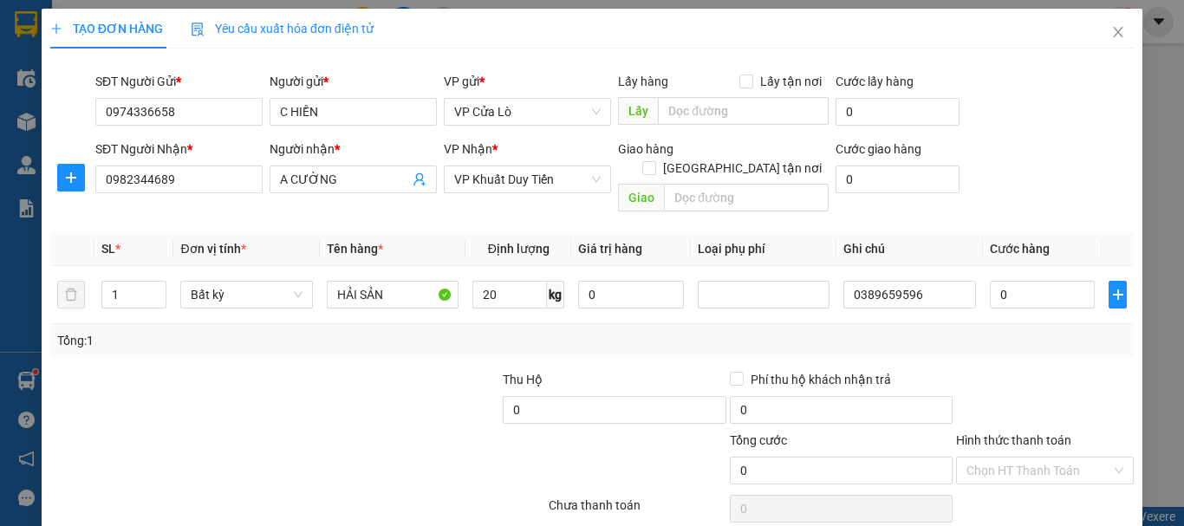
type input "50.000"
click at [380, 345] on div "Transit Pickup Surcharge Ids Transit Deliver Surcharge Ids Transit Deliver Surc…" at bounding box center [591, 341] width 1083 height 558
click at [140, 282] on input "1" at bounding box center [134, 295] width 64 height 26
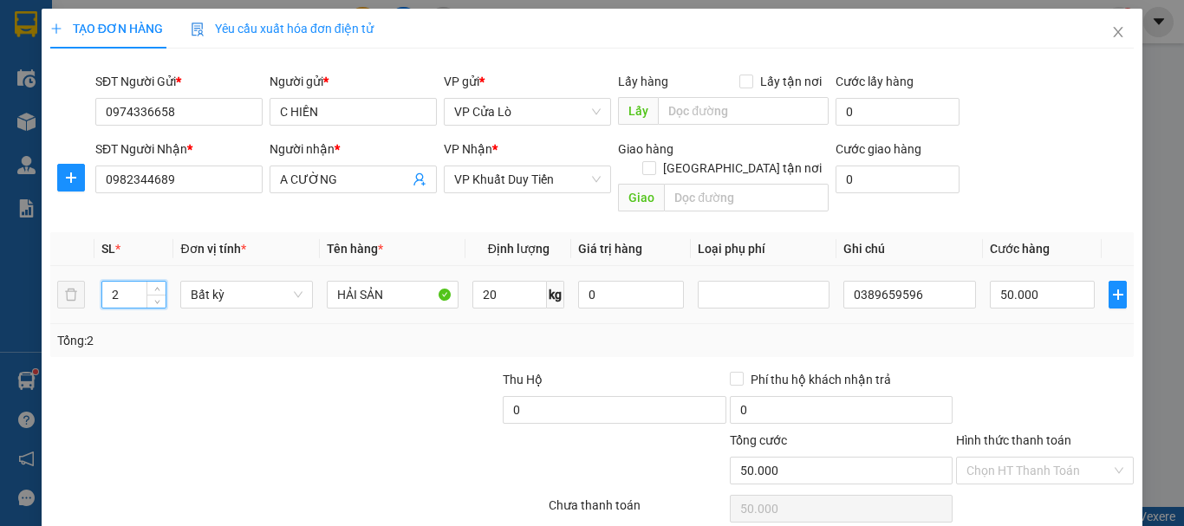
type input "2"
drag, startPoint x: 327, startPoint y: 330, endPoint x: 1061, endPoint y: 252, distance: 738.9
click at [326, 334] on div "Tổng: 2" at bounding box center [591, 340] width 1083 height 33
click at [1007, 324] on div "Tổng: 2" at bounding box center [591, 340] width 1083 height 33
click at [1008, 281] on input "50.000" at bounding box center [1043, 295] width 106 height 28
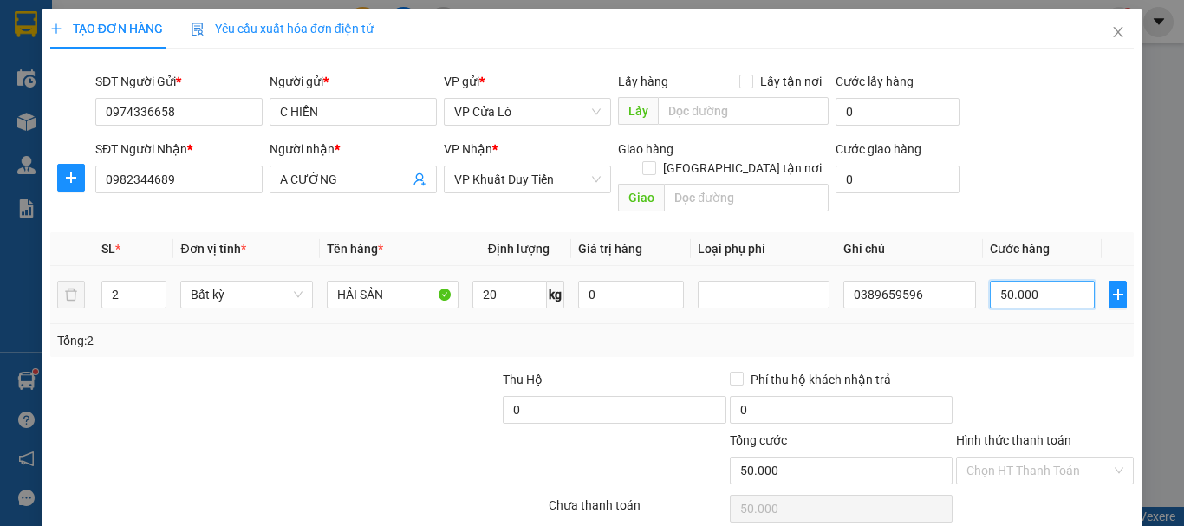
click at [1008, 281] on input "50.000" at bounding box center [1043, 295] width 106 height 28
click at [995, 281] on input "50.000" at bounding box center [1043, 295] width 106 height 28
type input "0.000"
type input "0"
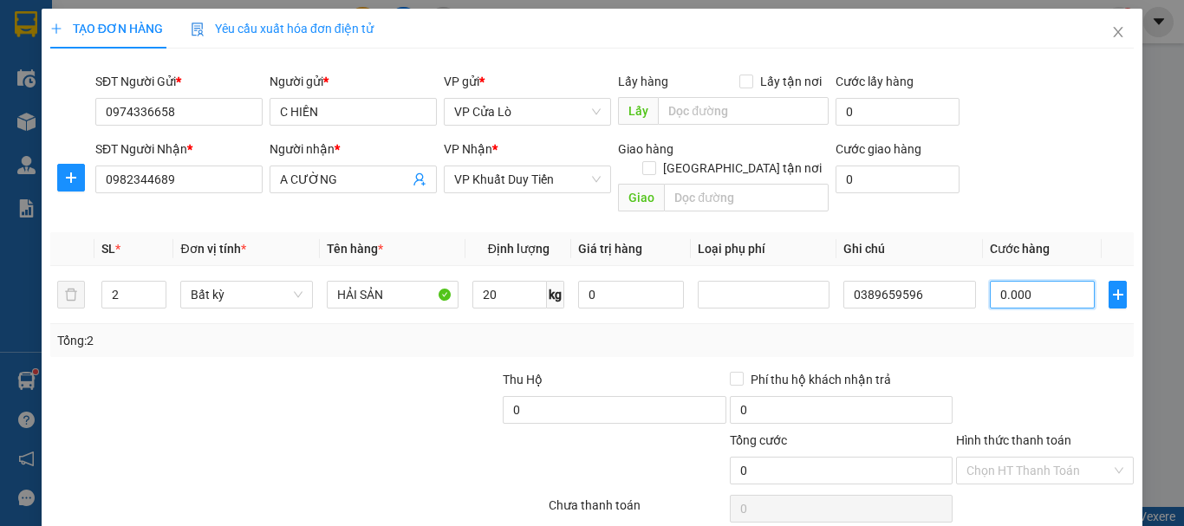
type input "70.000"
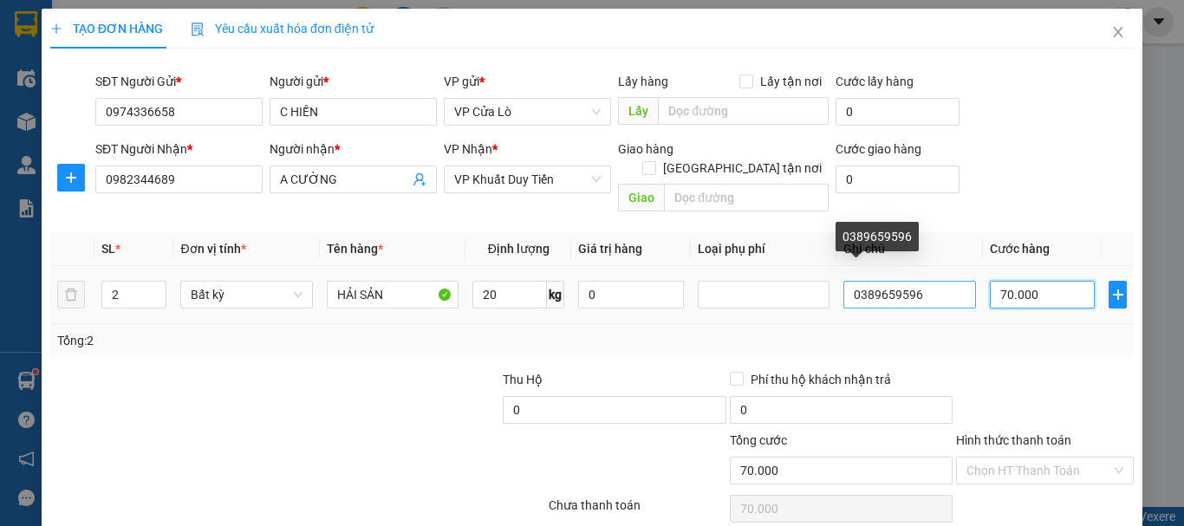
type input "70.000"
click at [917, 281] on input "0389659596" at bounding box center [909, 295] width 132 height 28
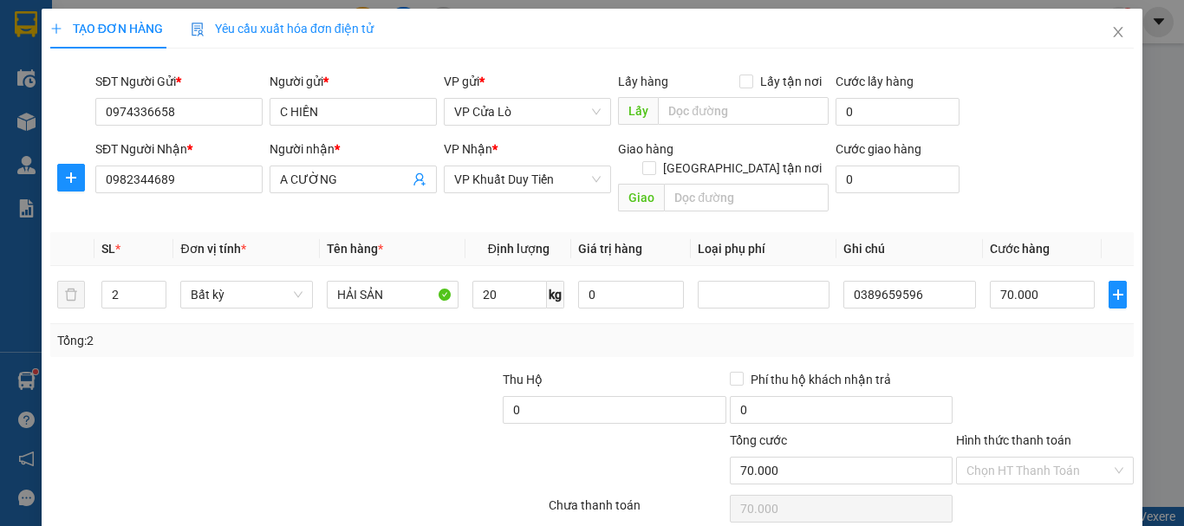
click at [940, 334] on div "Tổng: 2" at bounding box center [591, 340] width 1083 height 33
click at [1005, 458] on input "Hình thức thanh toán" at bounding box center [1038, 471] width 145 height 26
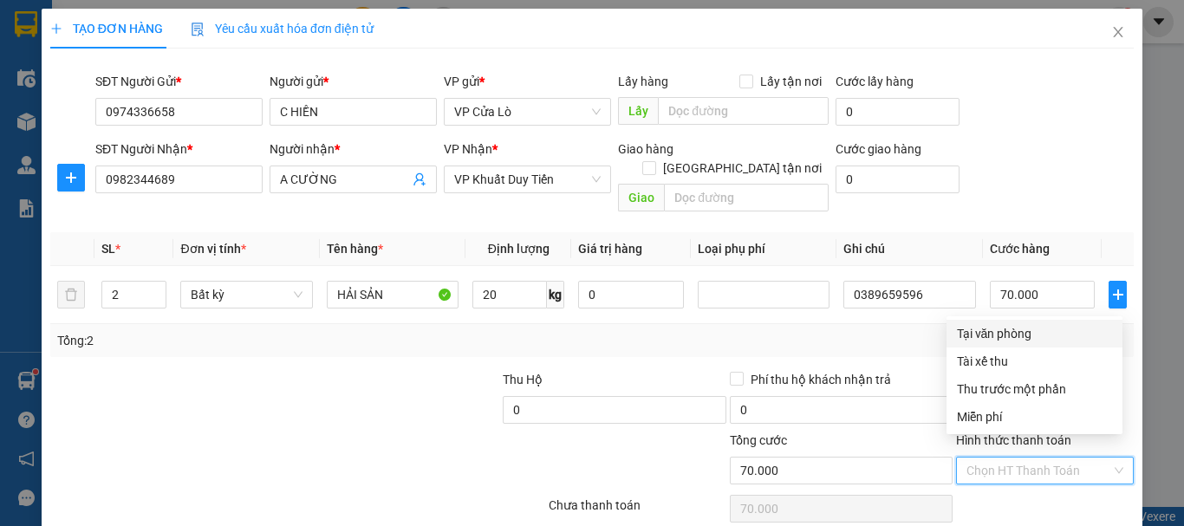
click at [1021, 334] on div "Tại văn phòng" at bounding box center [1034, 333] width 155 height 19
type input "0"
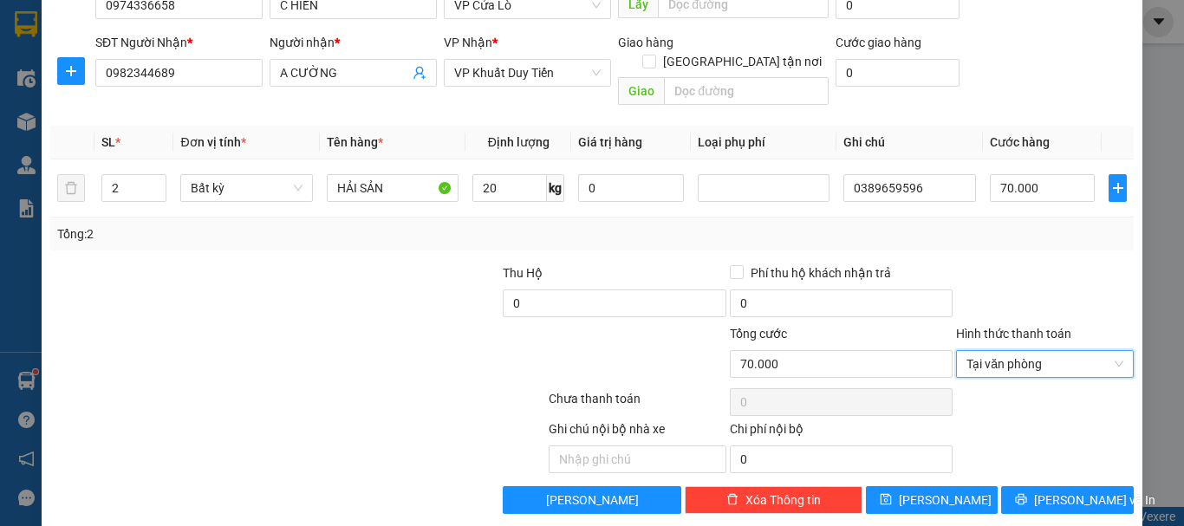
scroll to position [109, 0]
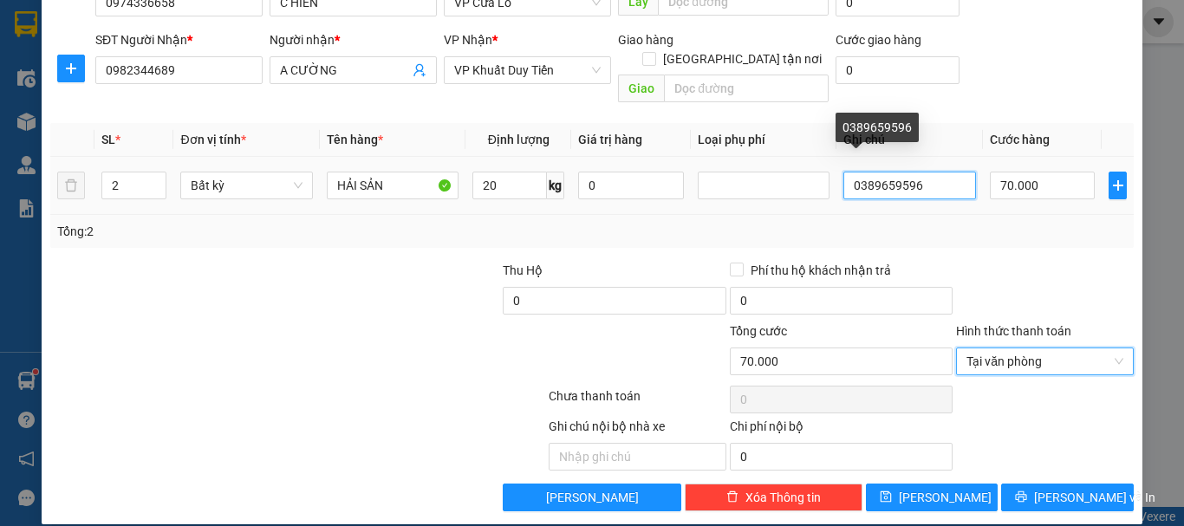
click at [920, 172] on input "0389659596" at bounding box center [909, 186] width 132 height 28
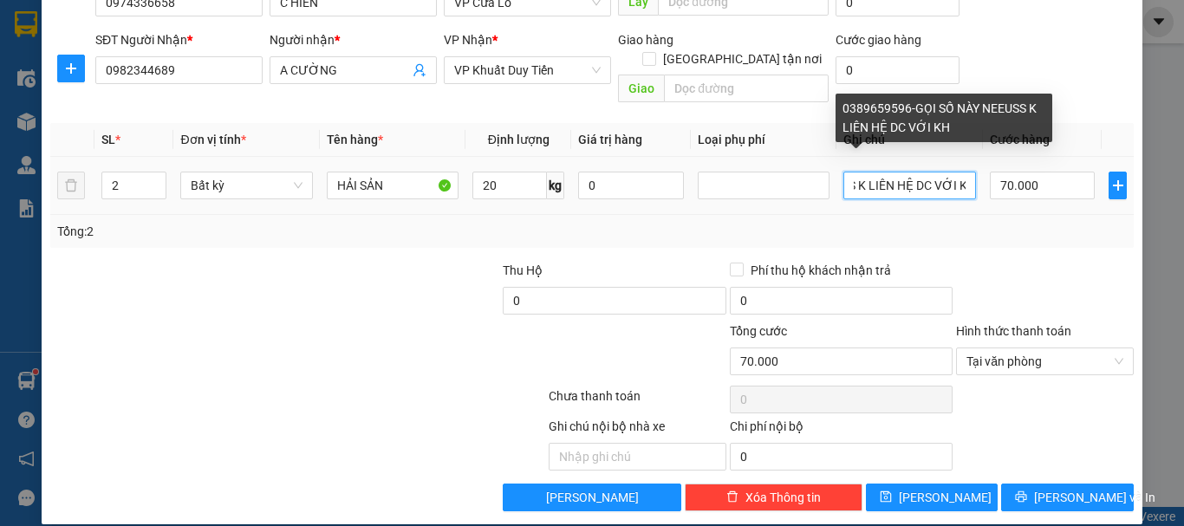
scroll to position [0, 193]
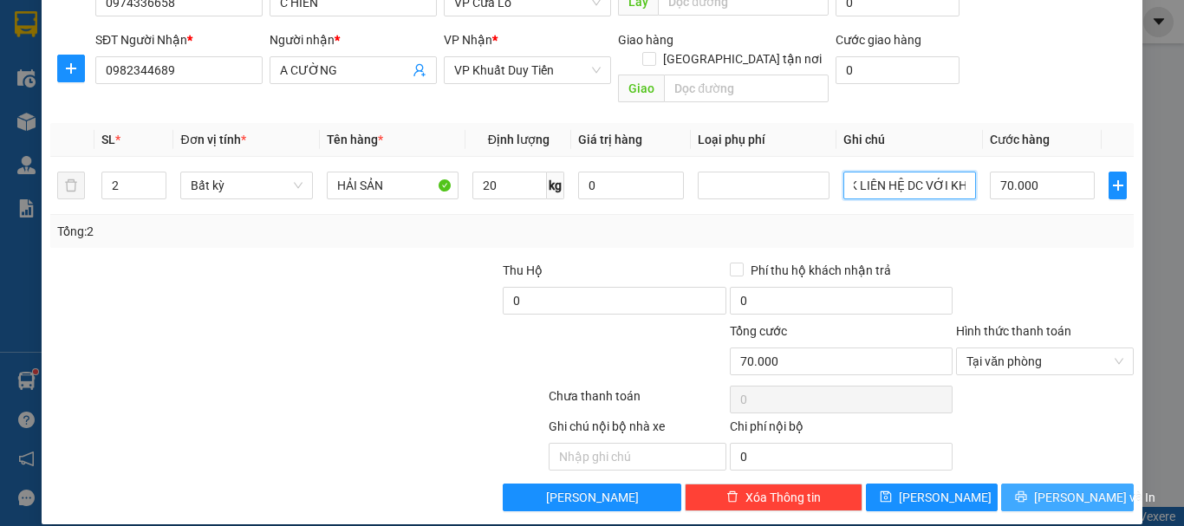
type input "0389659596-GỌI SỐ NÀY NEEUSS K LIÊN HỆ DC VỚI KH"
click at [1001, 483] on button "[PERSON_NAME] và In" at bounding box center [1067, 497] width 133 height 28
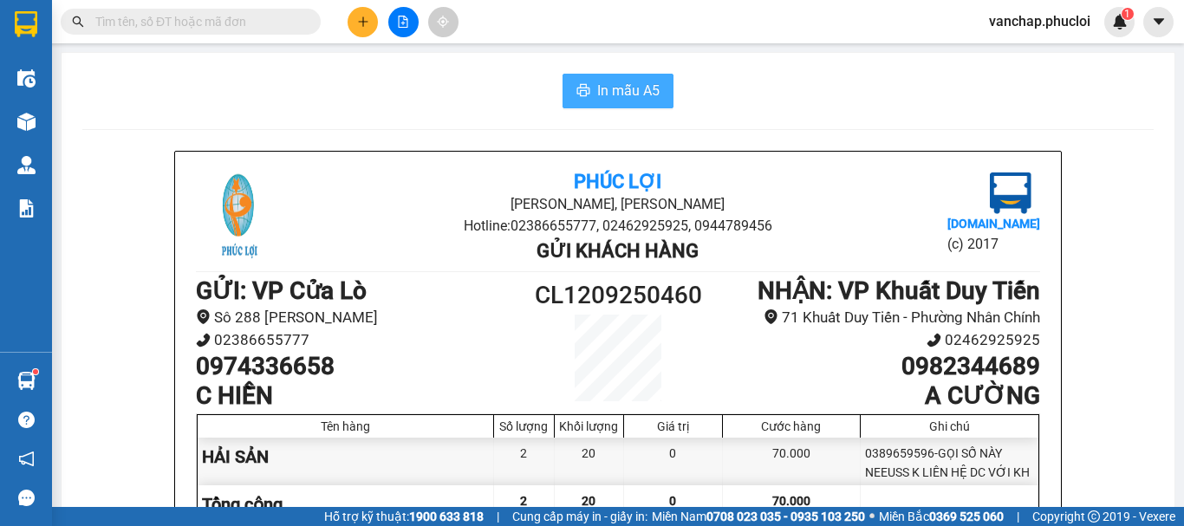
click at [620, 80] on span "In mẫu A5" at bounding box center [628, 91] width 62 height 22
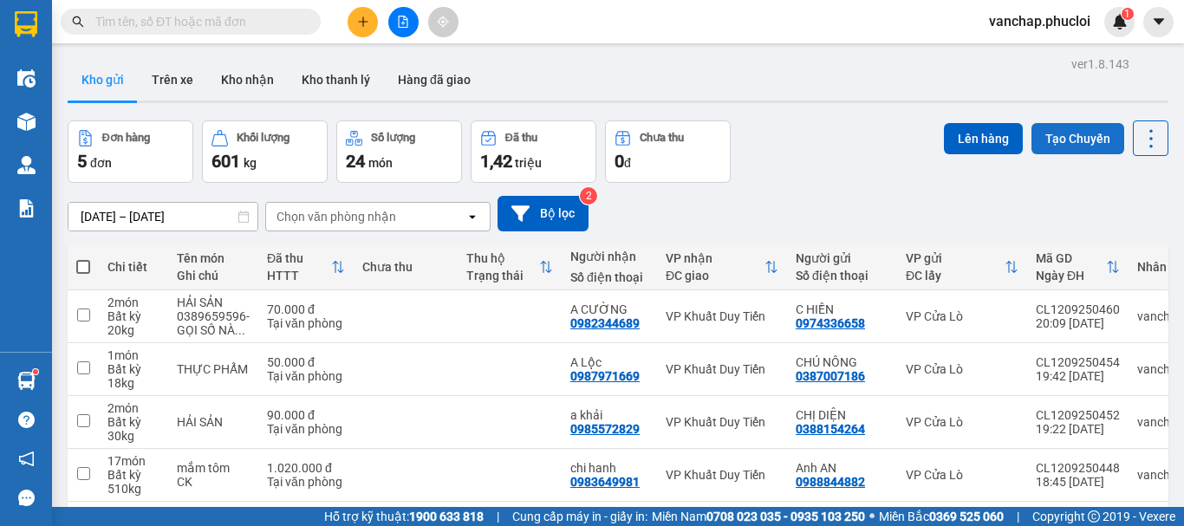
drag, startPoint x: 1085, startPoint y: 132, endPoint x: 1076, endPoint y: 138, distance: 10.6
click at [1081, 133] on button "Tạo Chuyến" at bounding box center [1077, 138] width 93 height 31
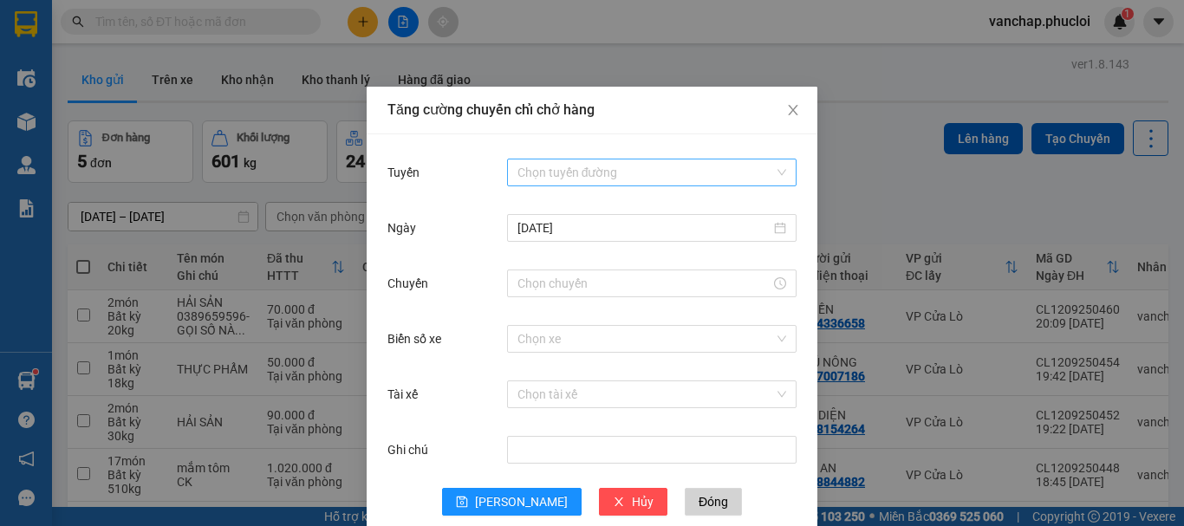
click at [531, 175] on input "Tuyến" at bounding box center [645, 172] width 256 height 26
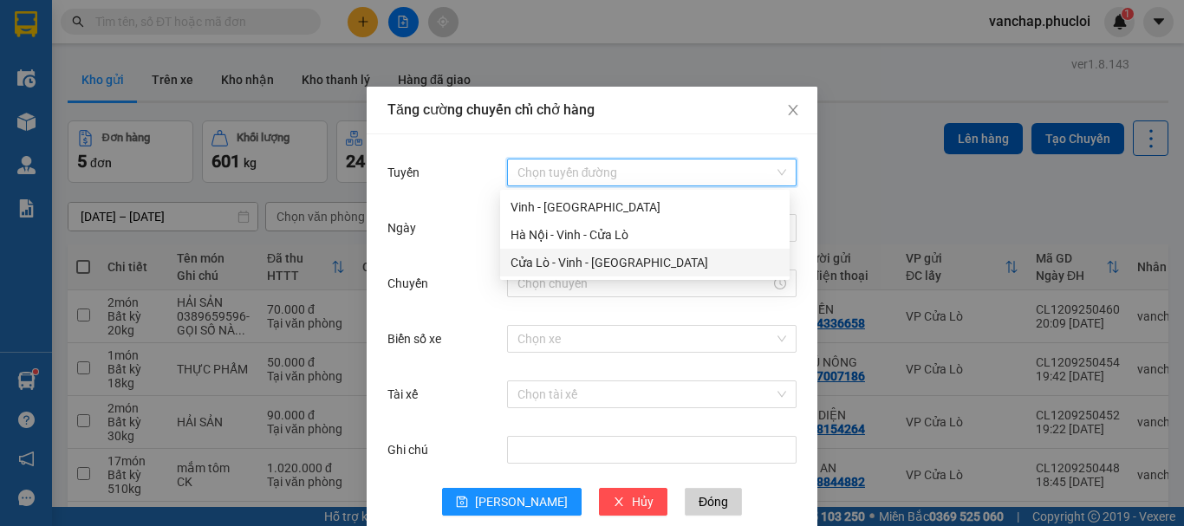
click at [525, 264] on div "Cửa Lò - Vinh - [GEOGRAPHIC_DATA]" at bounding box center [644, 262] width 269 height 19
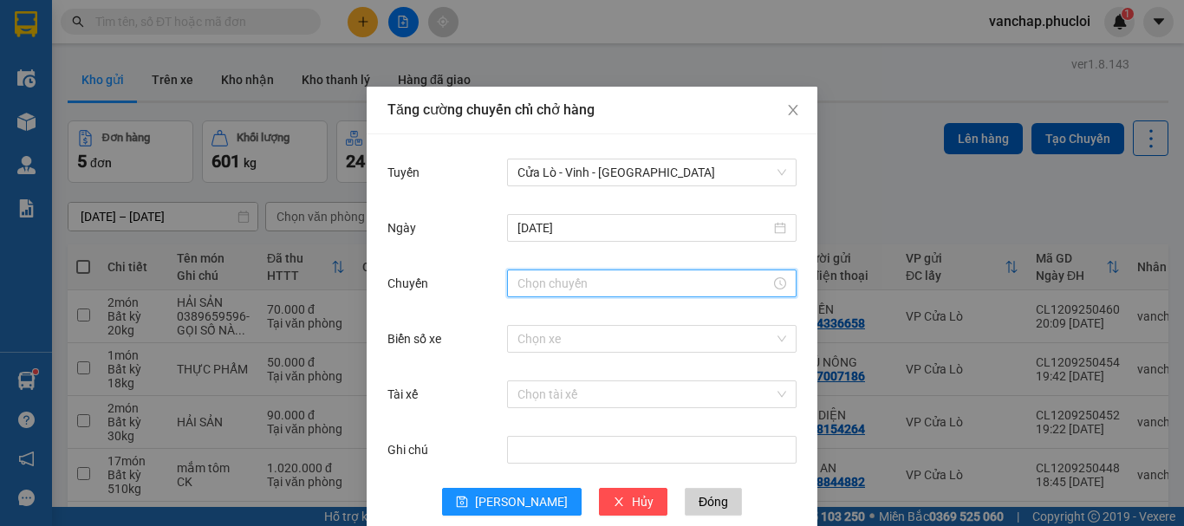
click at [558, 284] on input "Chuyến" at bounding box center [643, 283] width 253 height 19
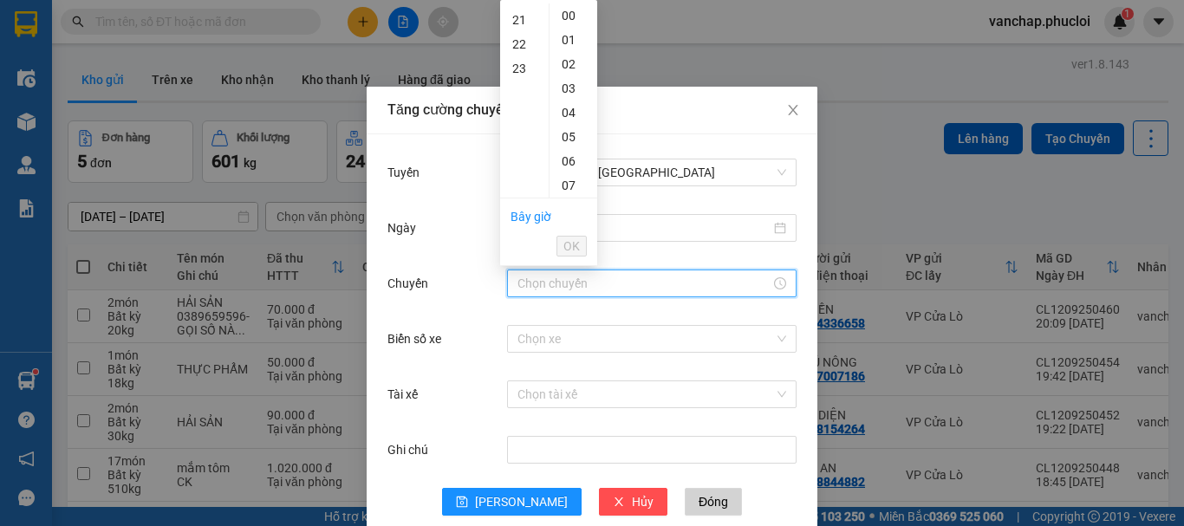
scroll to position [520, 0]
click at [517, 30] on div "22" at bounding box center [524, 29] width 49 height 24
type input "22:00"
drag, startPoint x: 571, startPoint y: 237, endPoint x: 535, endPoint y: 293, distance: 66.3
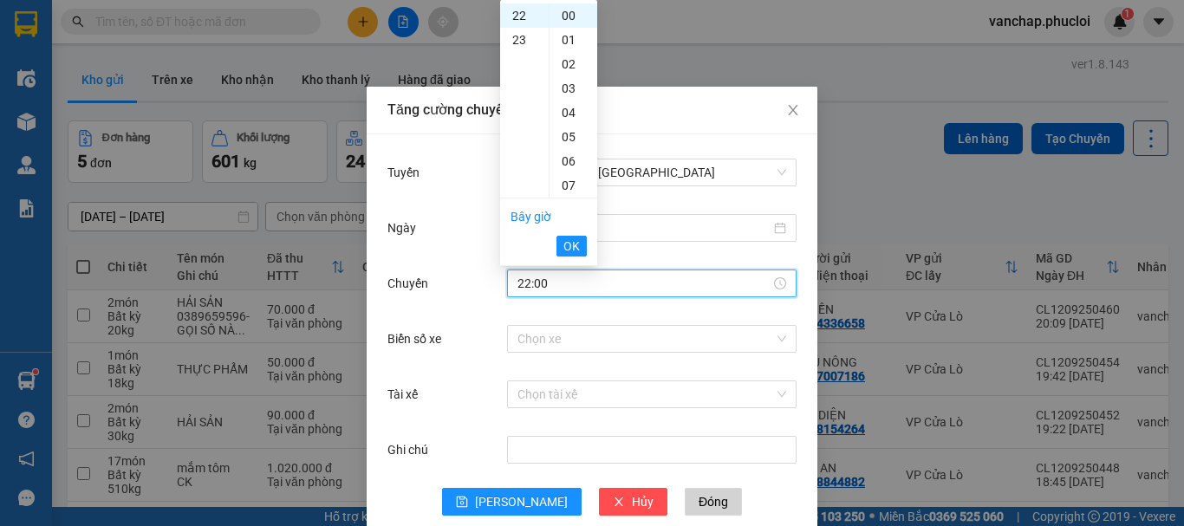
click at [571, 239] on span "OK" at bounding box center [571, 246] width 16 height 19
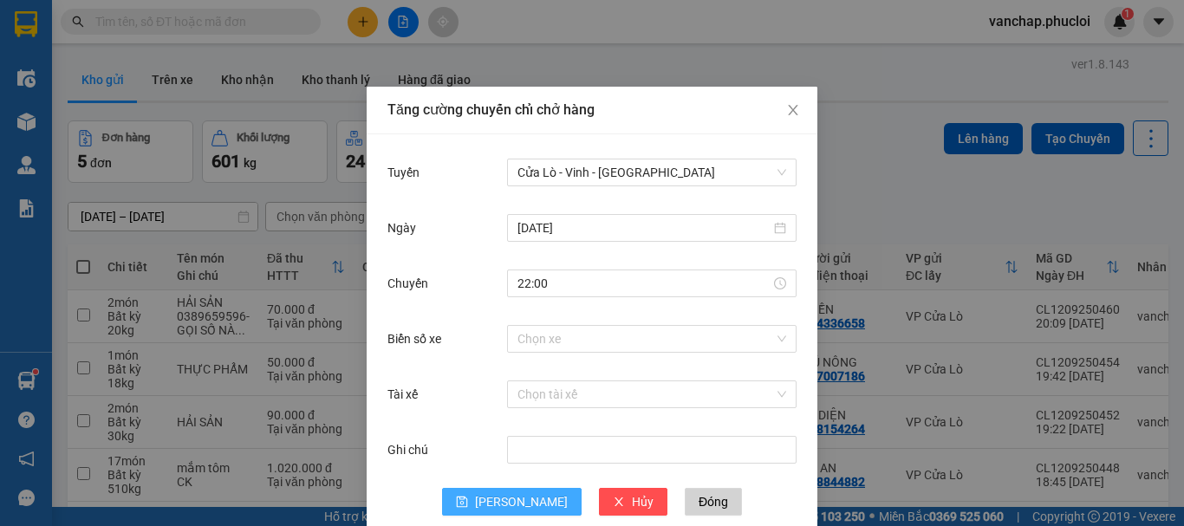
click at [468, 505] on icon "save" at bounding box center [462, 502] width 12 height 12
click at [786, 112] on icon "close" at bounding box center [793, 110] width 14 height 14
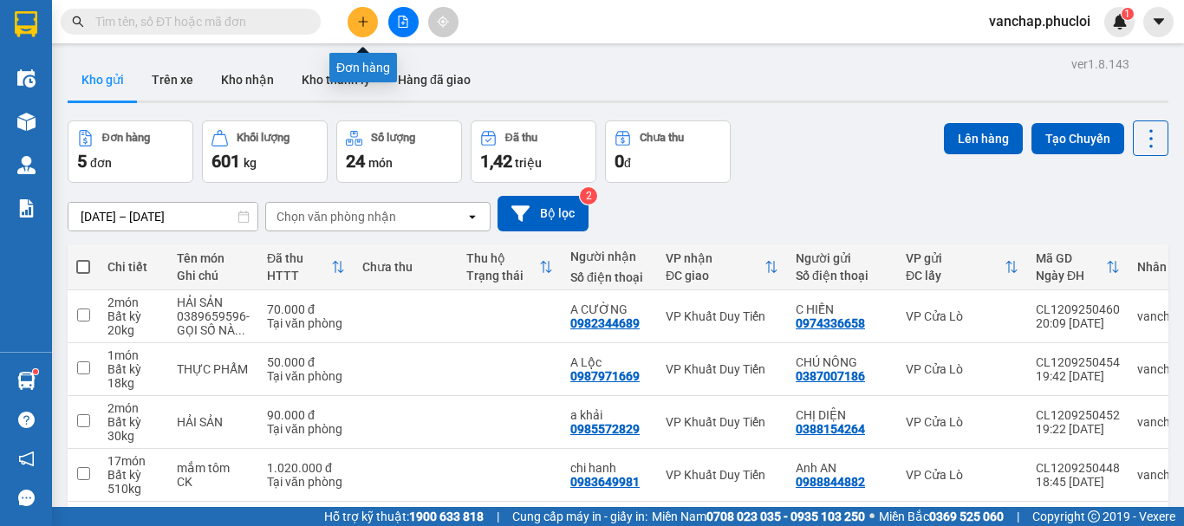
click at [364, 19] on icon "plus" at bounding box center [363, 22] width 12 height 12
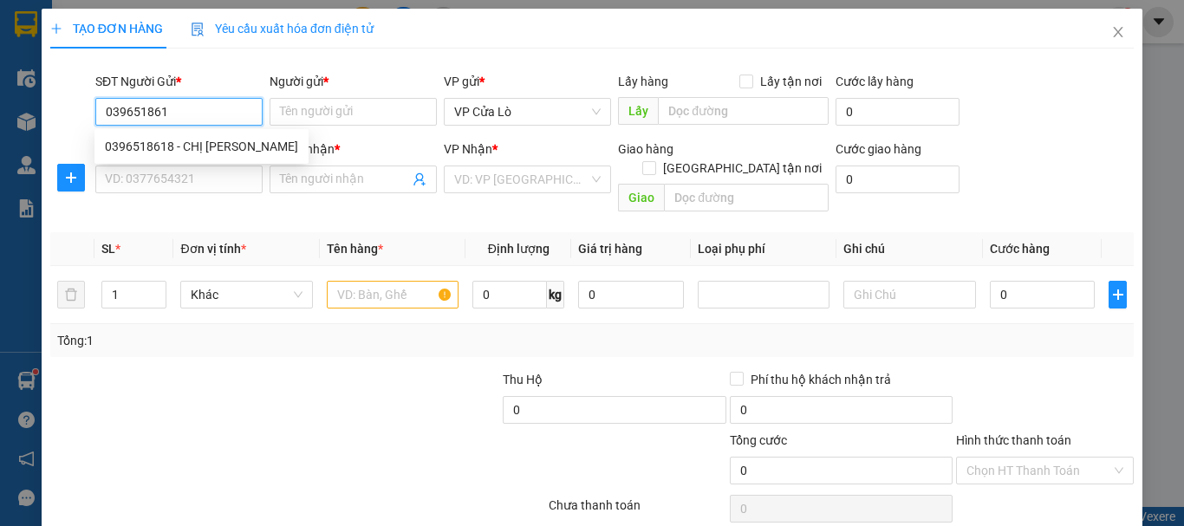
type input "0396518618"
click at [186, 150] on div "0396518618 - CHỊ [PERSON_NAME]" at bounding box center [201, 146] width 193 height 19
type input "CHỊ [PERSON_NAME]"
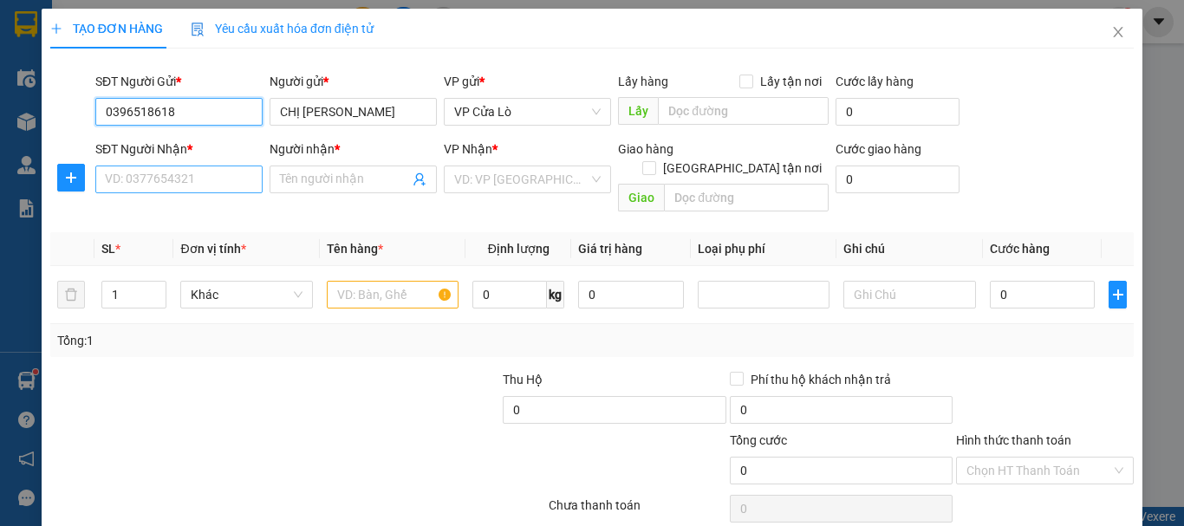
type input "0396518618"
click at [213, 178] on input "SĐT Người Nhận *" at bounding box center [178, 179] width 167 height 28
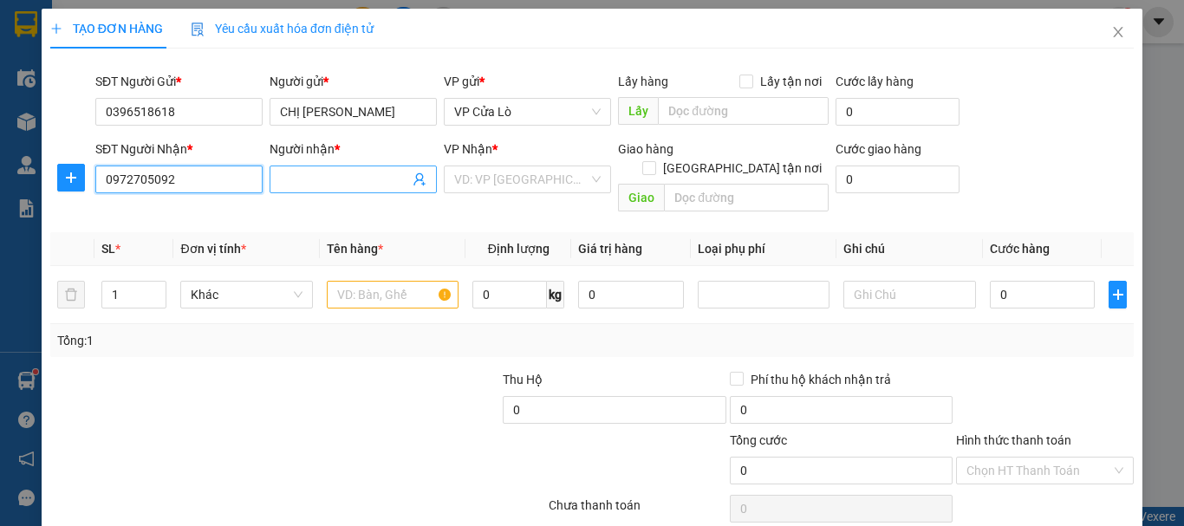
type input "0972705092"
click at [312, 178] on input "Người nhận *" at bounding box center [344, 179] width 129 height 19
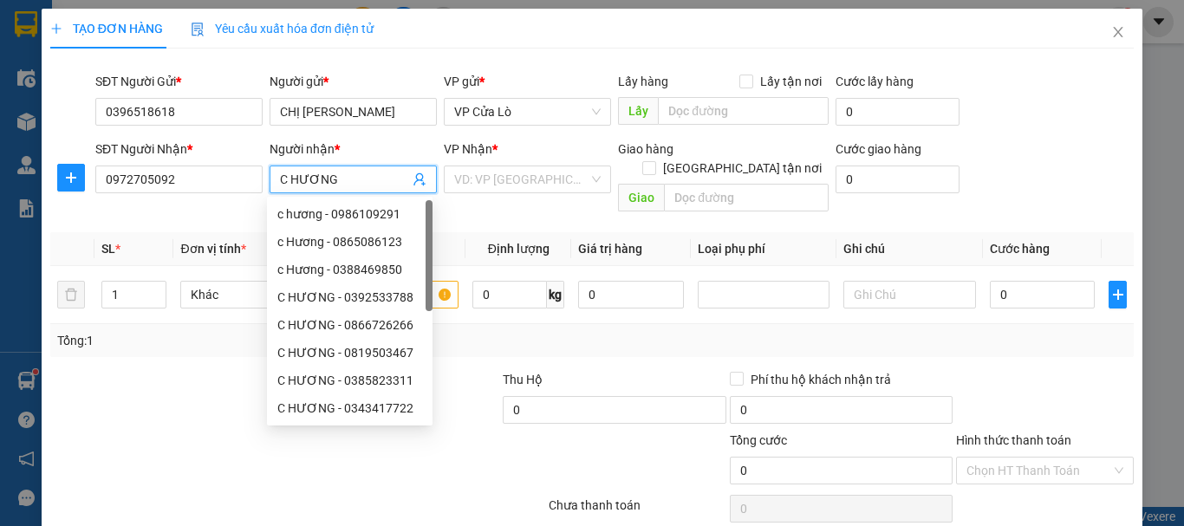
type input "C HƯƠNG"
click at [163, 347] on div "Transit Pickup Surcharge Ids Transit Deliver Surcharge Ids Transit Deliver Surc…" at bounding box center [591, 341] width 1083 height 558
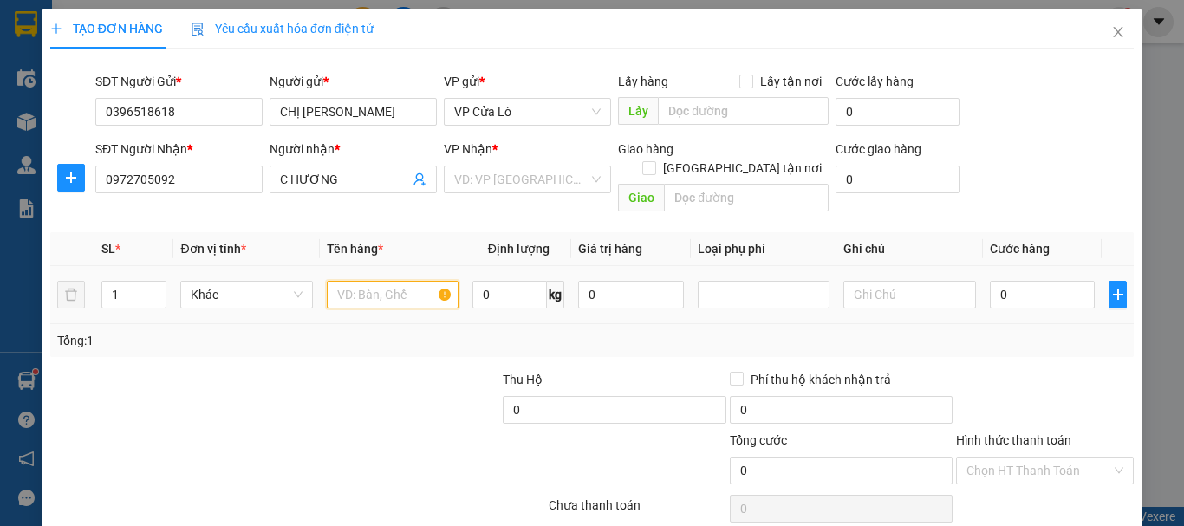
click at [371, 281] on input "text" at bounding box center [393, 295] width 132 height 28
type input "HẢI SẢN"
click at [504, 281] on input "0" at bounding box center [509, 295] width 75 height 28
type input "13"
click at [367, 370] on div at bounding box center [388, 400] width 226 height 61
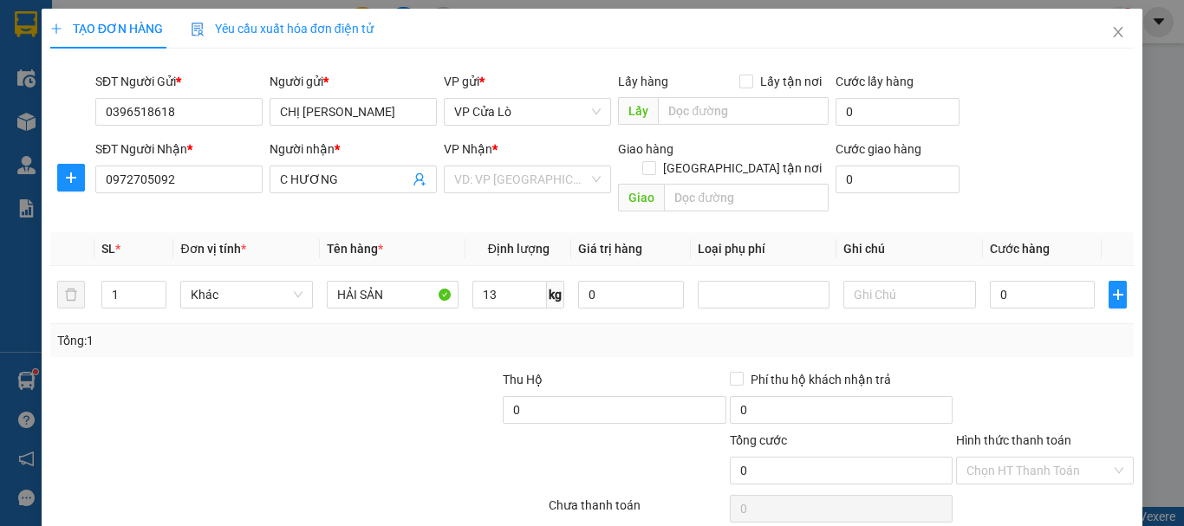
click at [367, 370] on div at bounding box center [388, 400] width 226 height 61
click at [372, 370] on div at bounding box center [388, 400] width 226 height 61
click at [872, 331] on div "Tổng: 1" at bounding box center [591, 340] width 1069 height 19
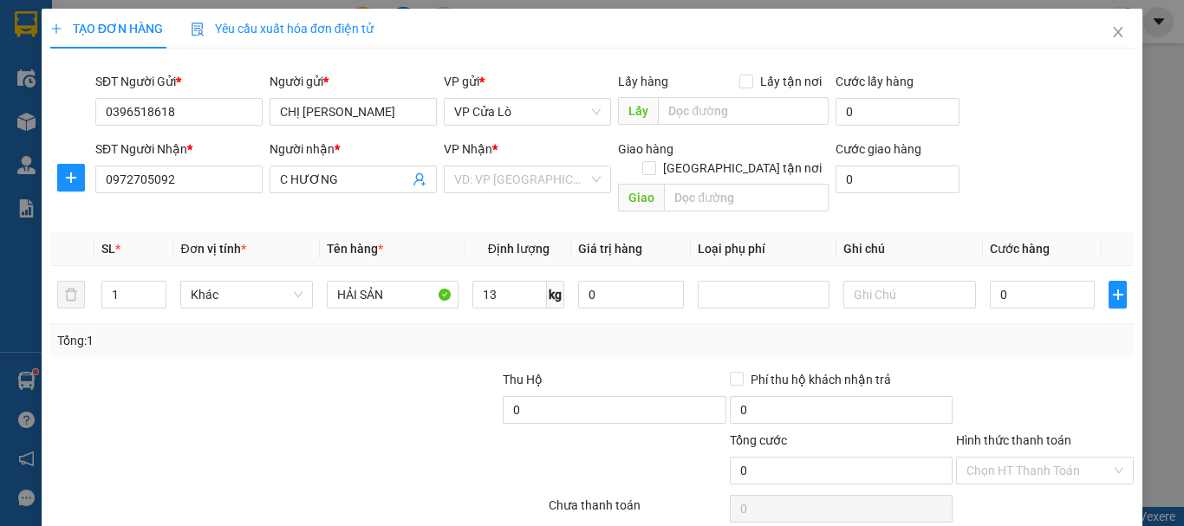
click at [868, 331] on div "Tổng: 1" at bounding box center [591, 340] width 1069 height 19
click at [1009, 281] on input "0" at bounding box center [1043, 295] width 106 height 28
type input "5"
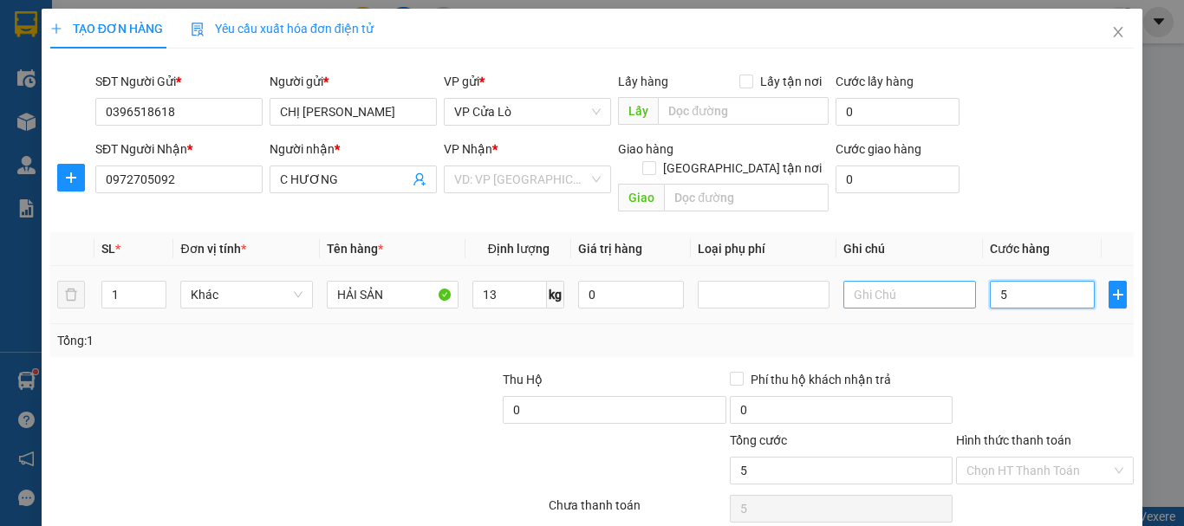
type input "50"
type input "500"
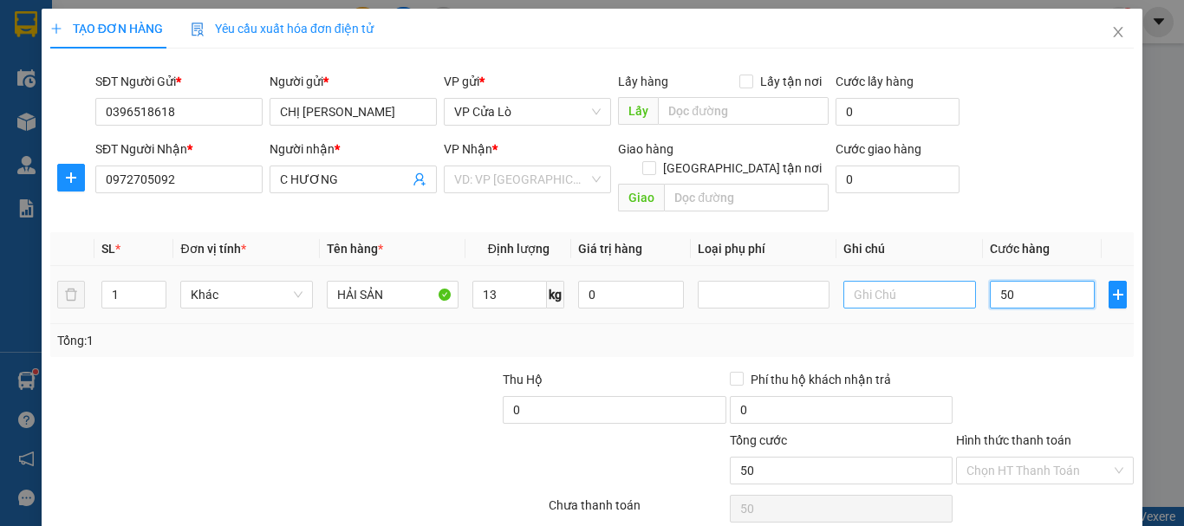
type input "500"
type input "5.000"
type input "50.000"
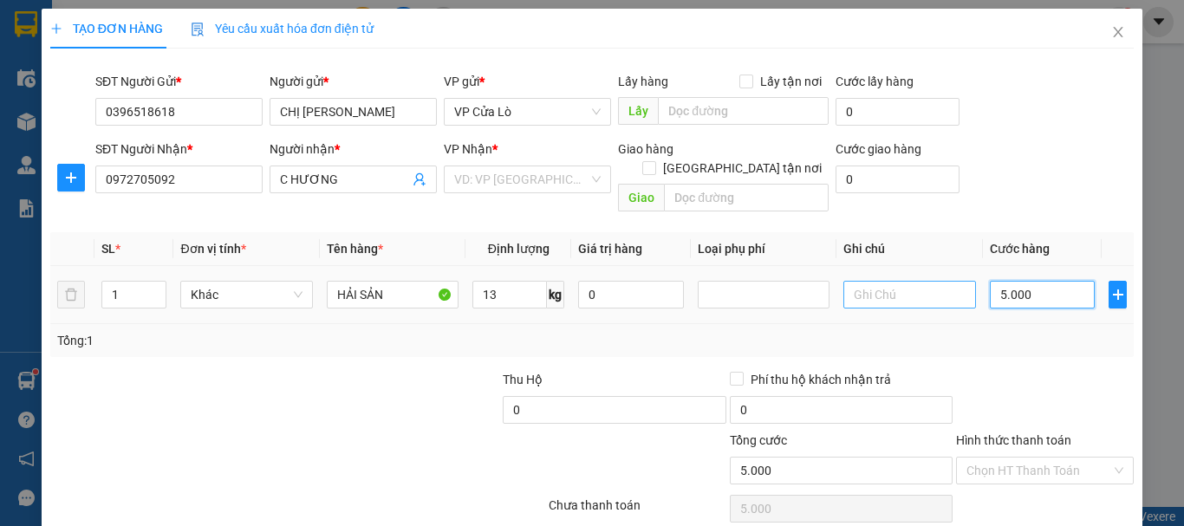
type input "50.000"
click at [891, 331] on div "Tổng: 1" at bounding box center [591, 340] width 1069 height 19
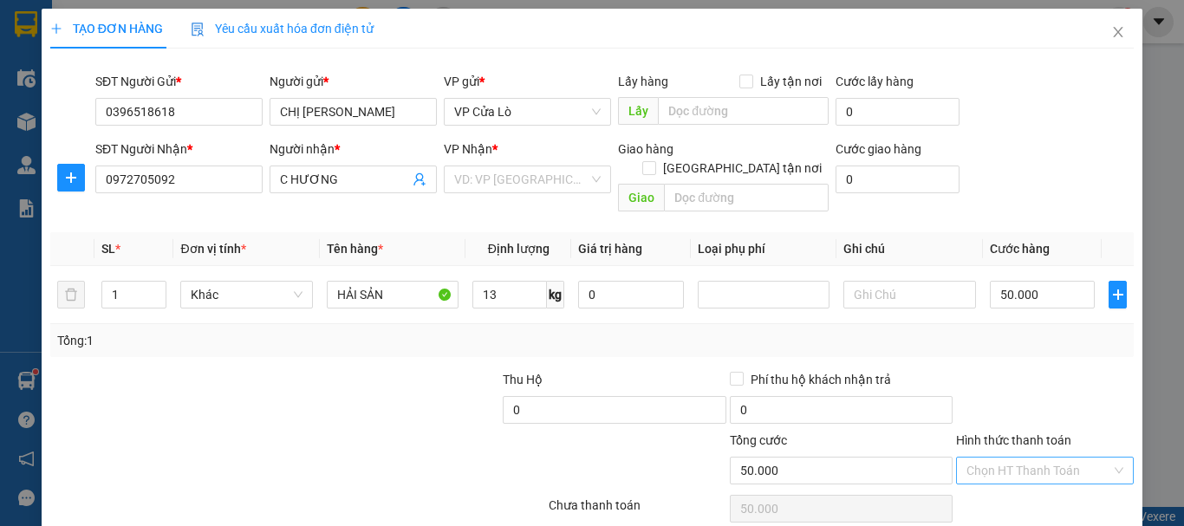
click at [1014, 458] on input "Hình thức thanh toán" at bounding box center [1038, 471] width 145 height 26
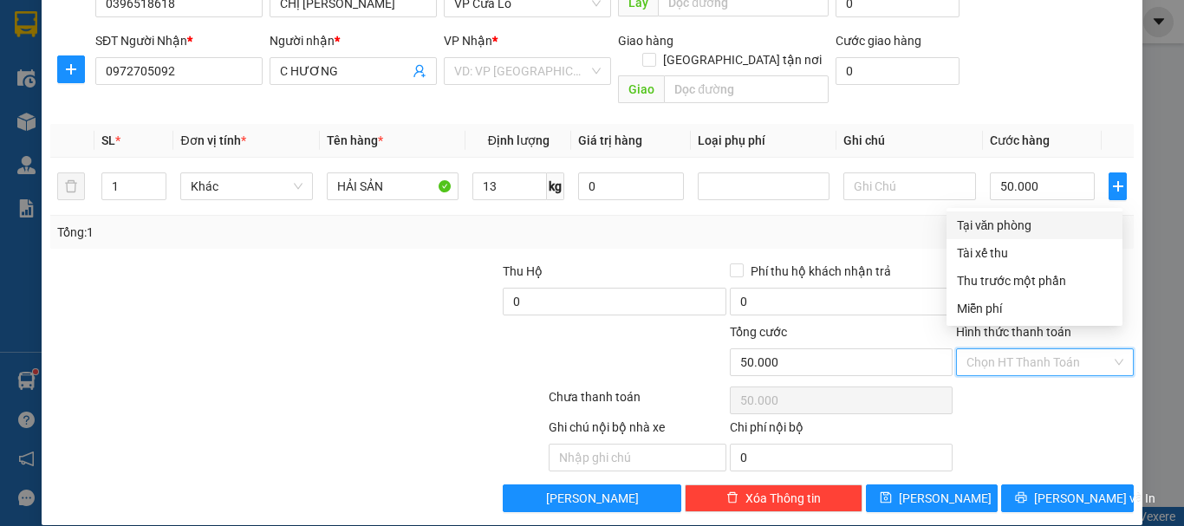
scroll to position [109, 0]
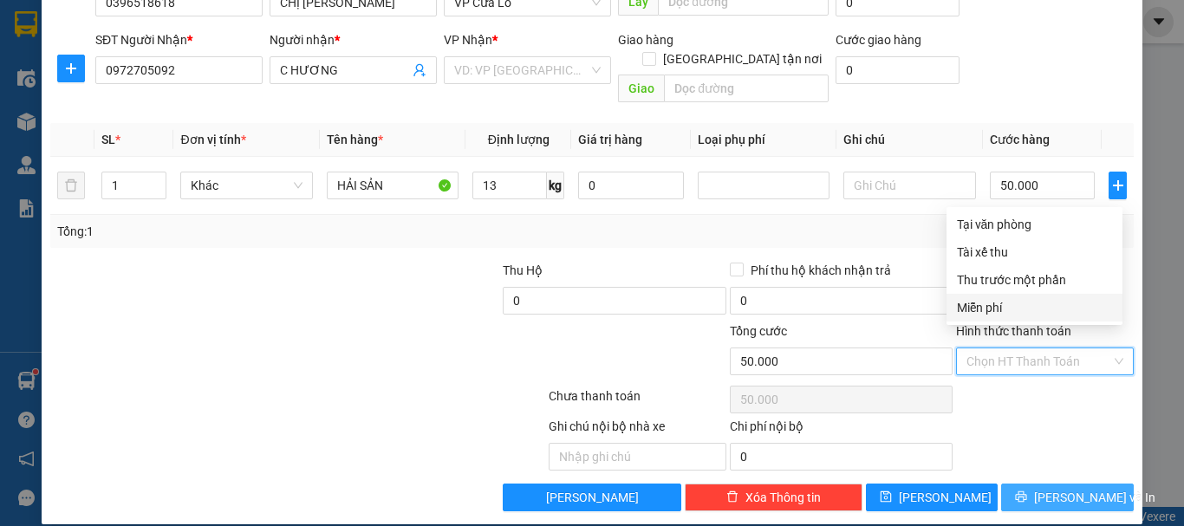
click at [1034, 483] on button "[PERSON_NAME] và In" at bounding box center [1067, 497] width 133 height 28
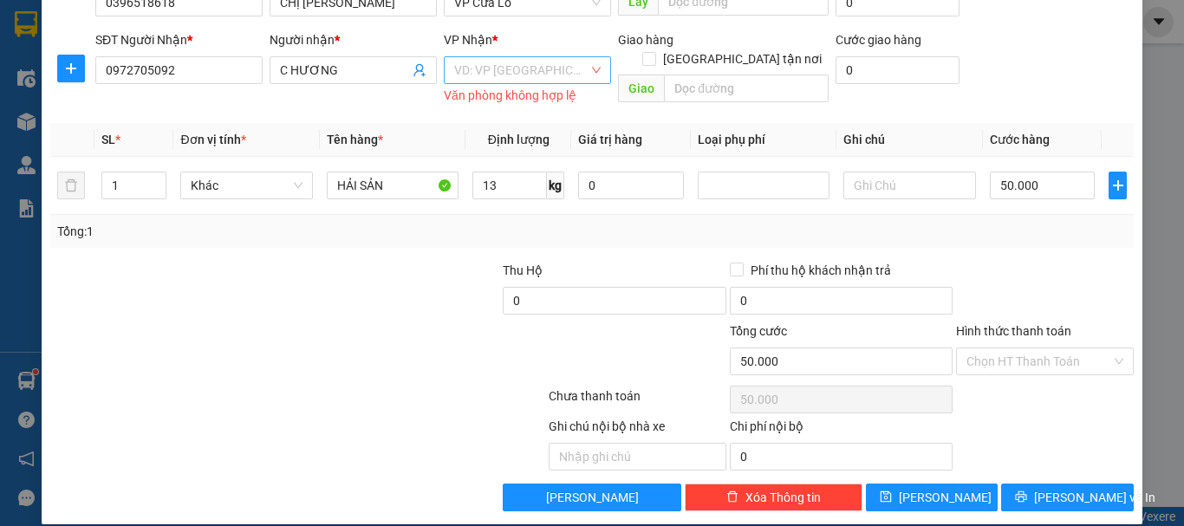
click at [519, 76] on input "search" at bounding box center [521, 70] width 134 height 26
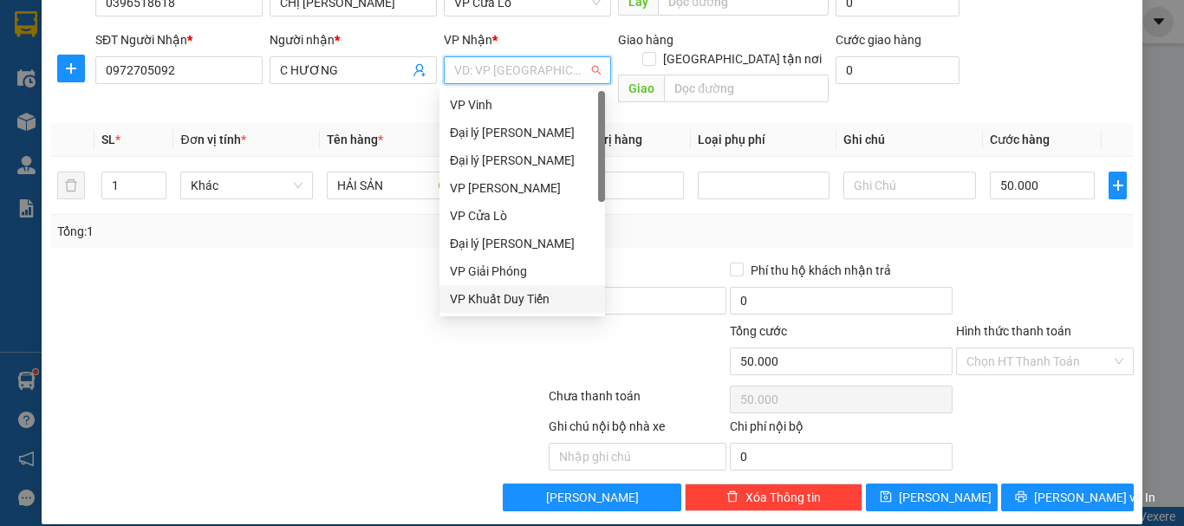
drag, startPoint x: 570, startPoint y: 291, endPoint x: 568, endPoint y: 308, distance: 16.6
click at [571, 310] on div "VP Vinh Đại lý Quán Hành Đại lý Nghi Hải VP [PERSON_NAME] VP Cửa Lò Đại lý Hoàn…" at bounding box center [521, 216] width 165 height 250
click at [478, 263] on div "VP Giải Phóng" at bounding box center [522, 271] width 145 height 19
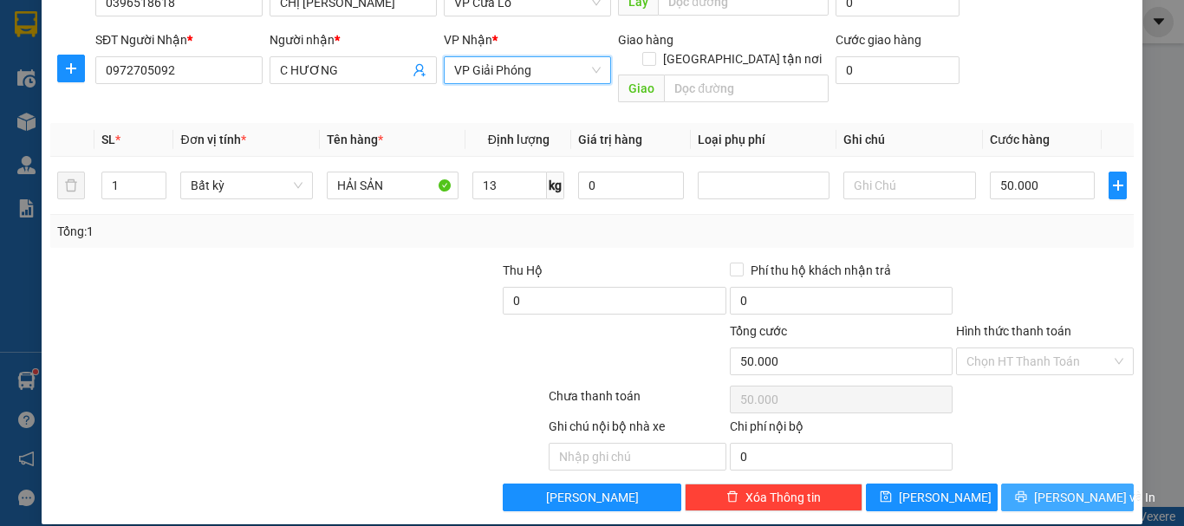
click at [1006, 483] on button "[PERSON_NAME] và In" at bounding box center [1067, 497] width 133 height 28
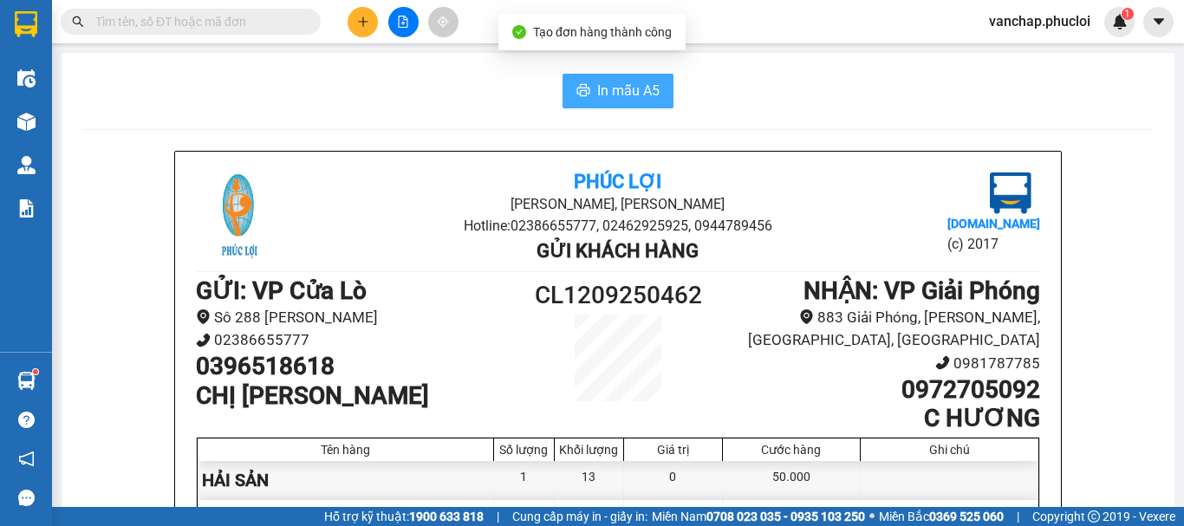
click at [609, 87] on span "In mẫu A5" at bounding box center [628, 91] width 62 height 22
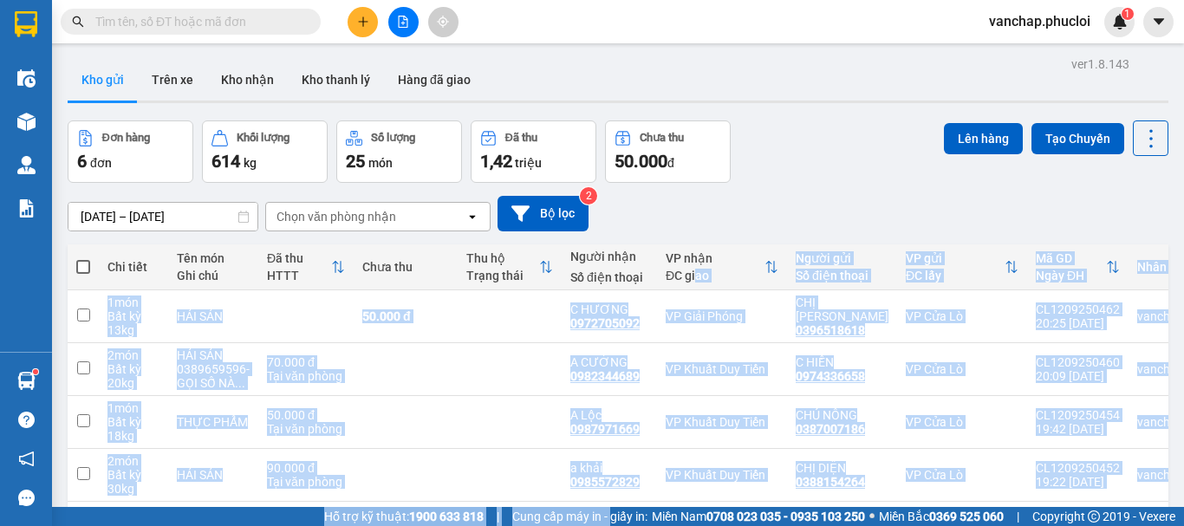
drag, startPoint x: 656, startPoint y: 375, endPoint x: 590, endPoint y: 525, distance: 163.7
click at [593, 522] on section "Kết quả tìm kiếm ( 0 ) Bộ lọc No Data vanchap.phucloi 1 Điều hành xe Kho hàng m…" at bounding box center [592, 263] width 1184 height 526
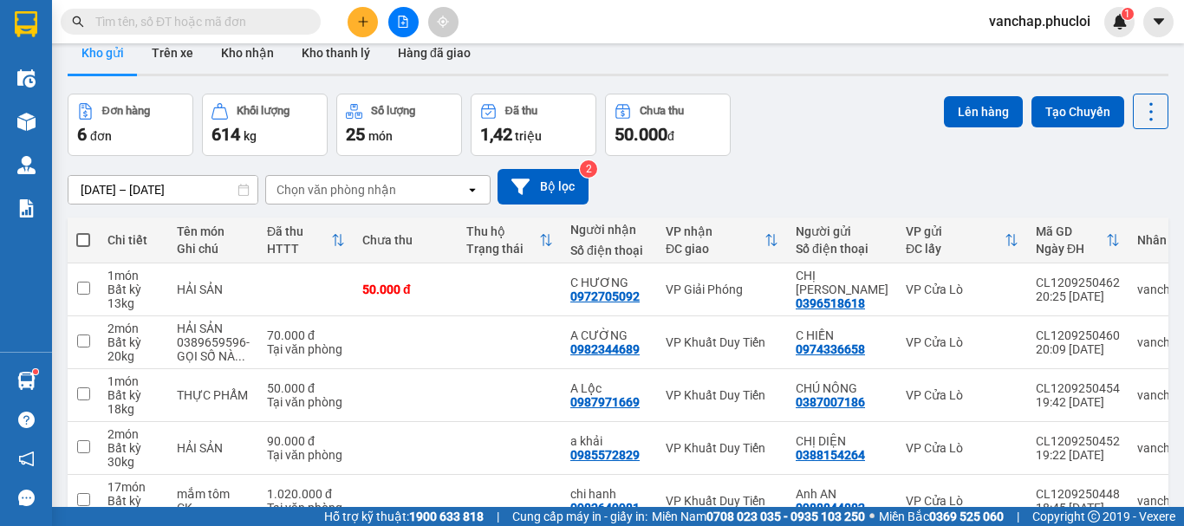
click at [825, 158] on div "[DATE] – [DATE] Press the down arrow key to interact with the calendar and sele…" at bounding box center [618, 187] width 1100 height 62
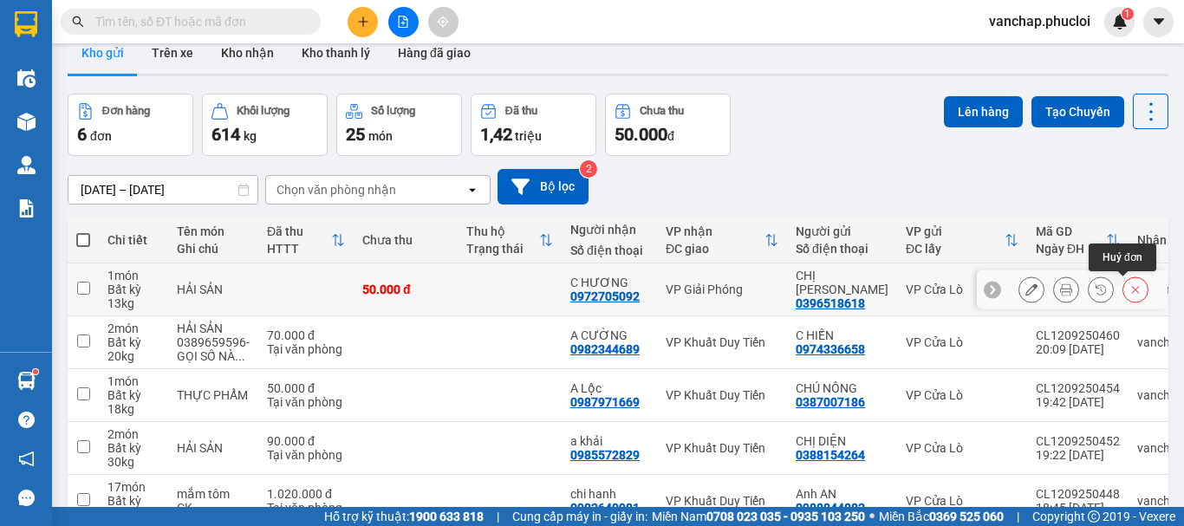
click at [1129, 294] on icon at bounding box center [1135, 289] width 12 height 12
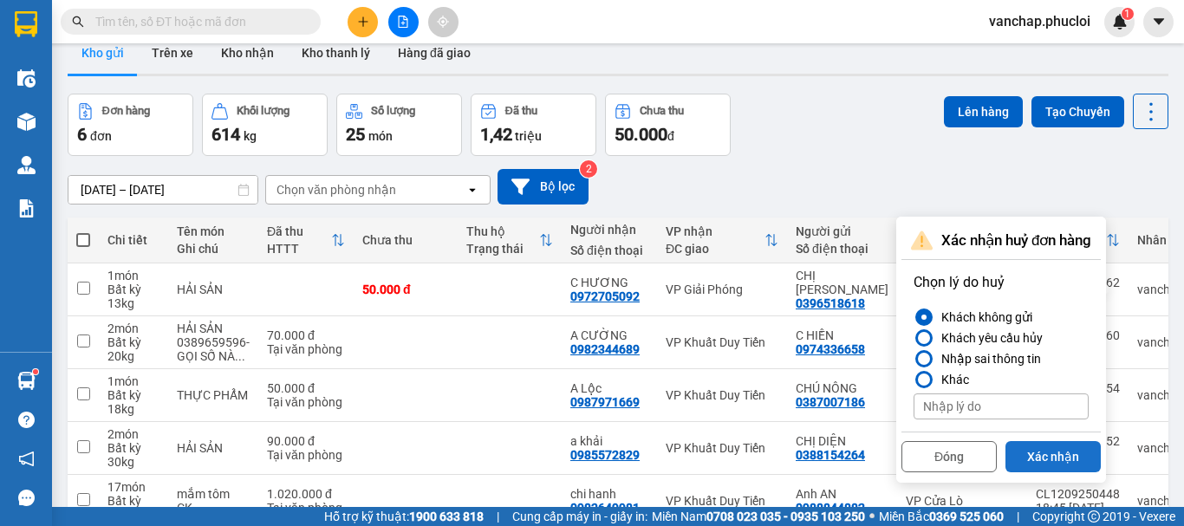
click at [1045, 458] on button "Xác nhận" at bounding box center [1052, 456] width 95 height 31
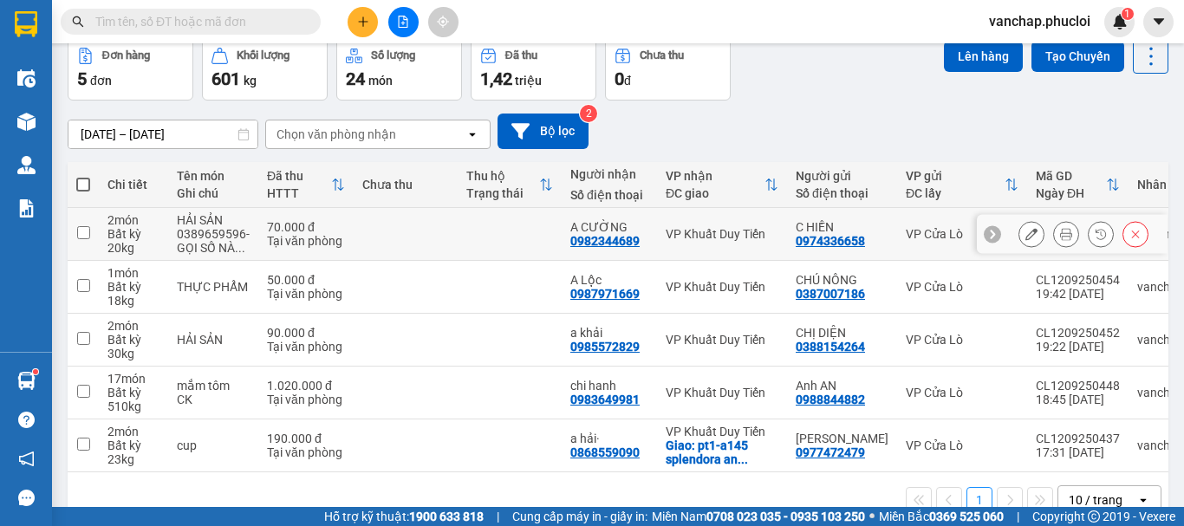
scroll to position [126, 0]
